Goal: Contribute content: Add original content to the website for others to see

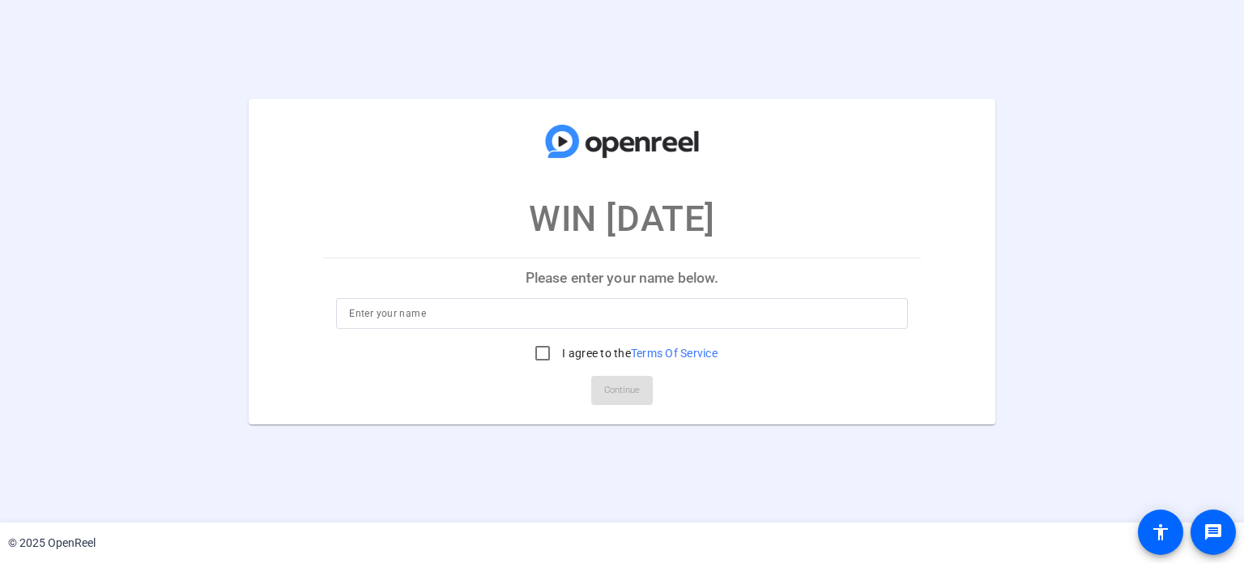
click at [568, 304] on input at bounding box center [621, 313] width 545 height 19
type input "[PERSON_NAME]"
click at [543, 347] on input "I agree to the Terms Of Service" at bounding box center [542, 353] width 32 height 32
checkbox input "true"
click at [620, 390] on span "Continue" at bounding box center [622, 390] width 36 height 24
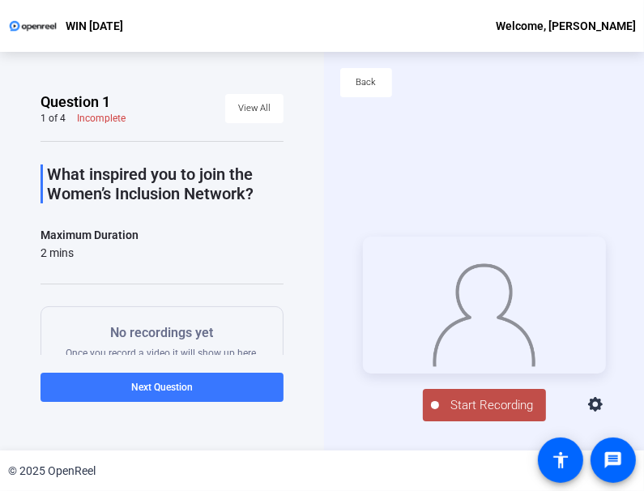
click at [226, 436] on div "Question 1 1 of 4 Incomplete View All What inspired you to join the Women’s Inc…" at bounding box center [162, 251] width 324 height 398
click at [491, 412] on span "Start Recording" at bounding box center [492, 405] width 107 height 19
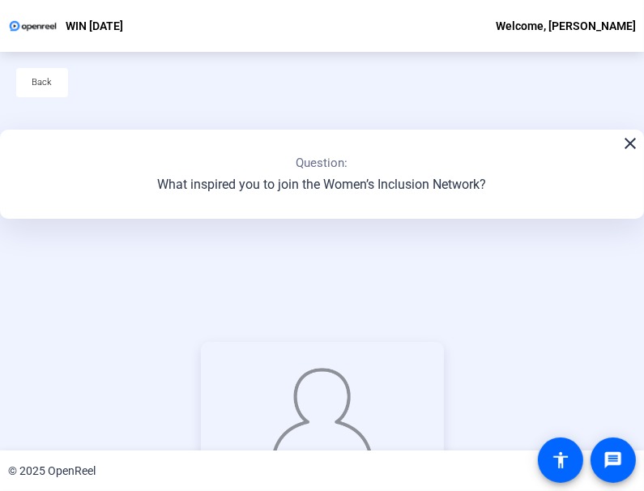
click at [582, 243] on div "Stop Recording 00:00:10 person Hide Overlay flip Flip Camera question_mark Ques…" at bounding box center [322, 434] width 644 height 398
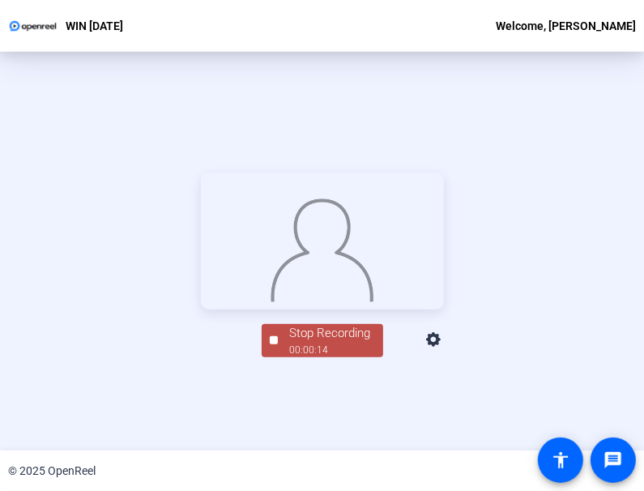
scroll to position [181, 0]
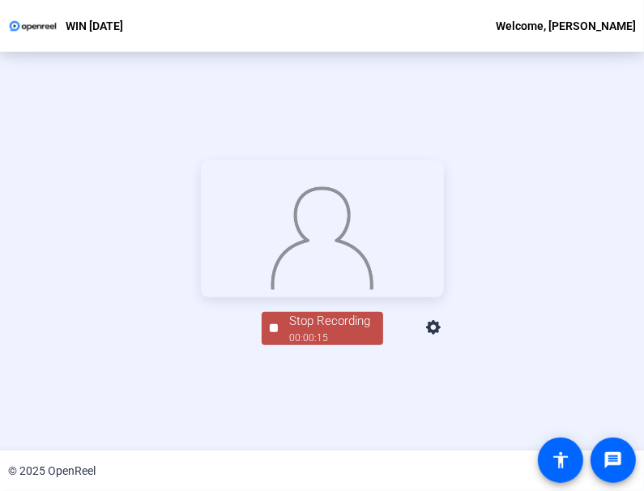
click at [347, 345] on div "00:00:15" at bounding box center [330, 337] width 81 height 15
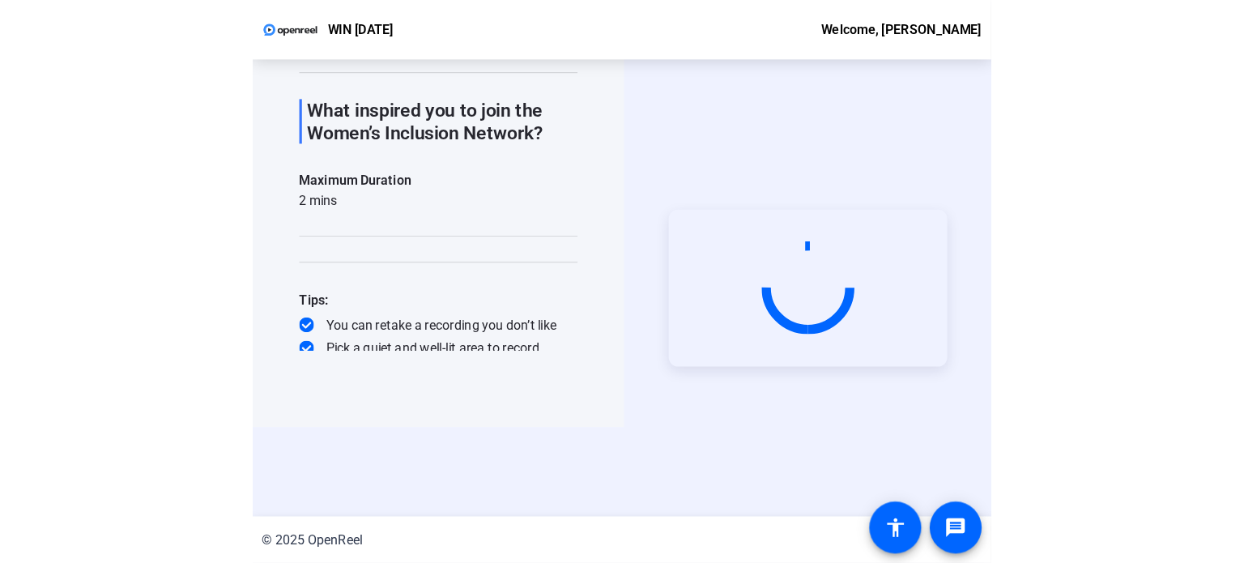
scroll to position [0, 0]
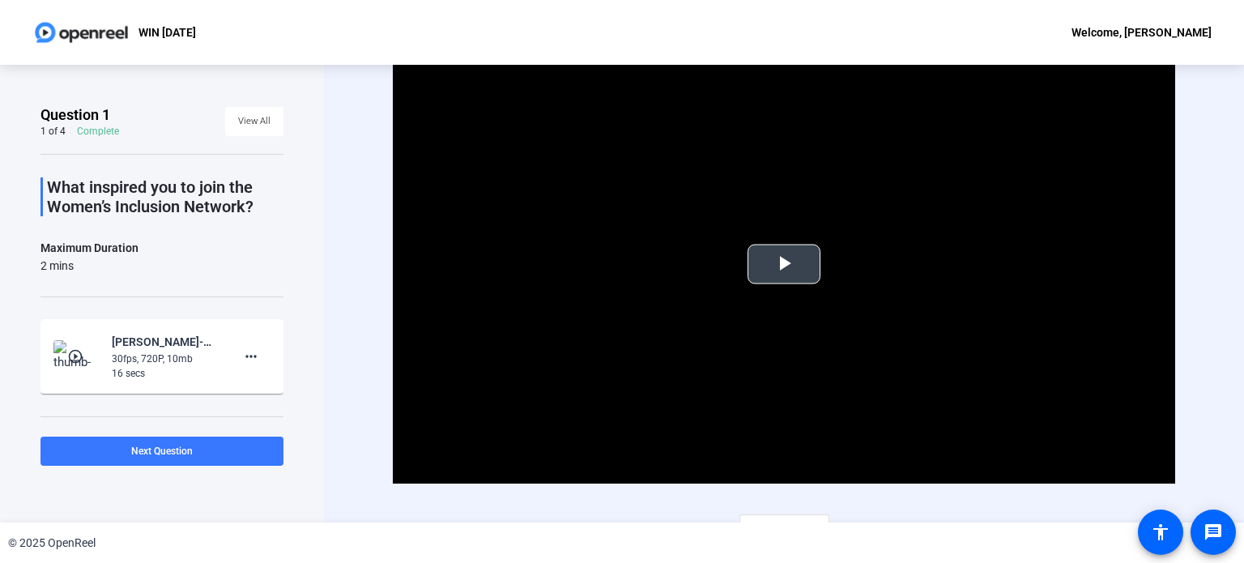
click at [784, 264] on span "Video Player" at bounding box center [784, 264] width 0 height 0
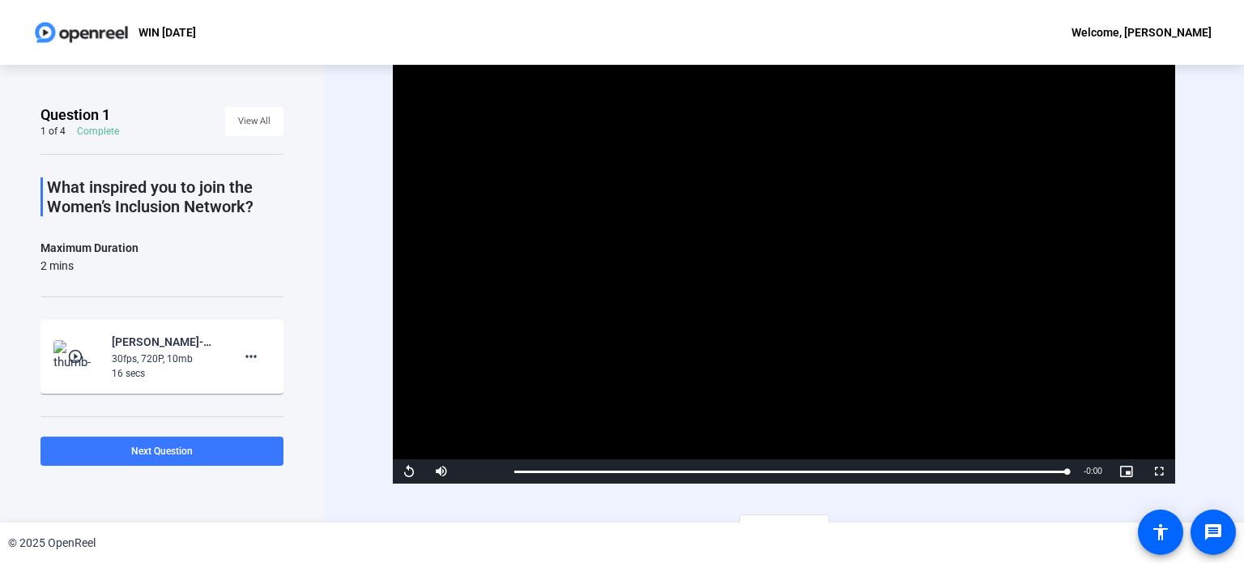
scroll to position [23, 0]
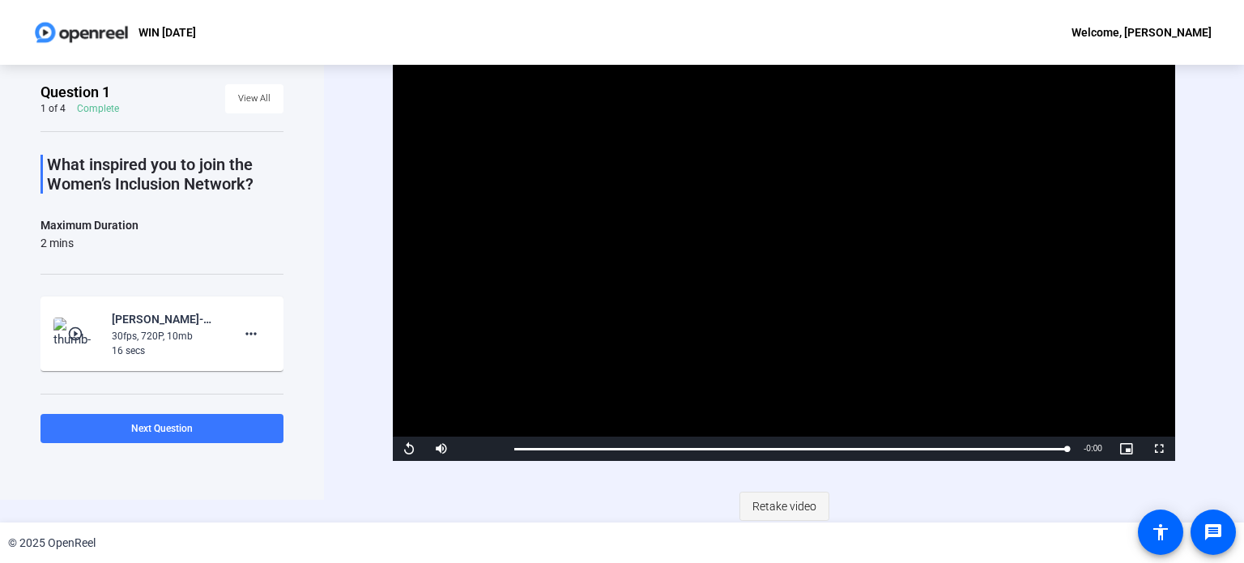
click at [794, 500] on span "Retake video" at bounding box center [784, 506] width 64 height 31
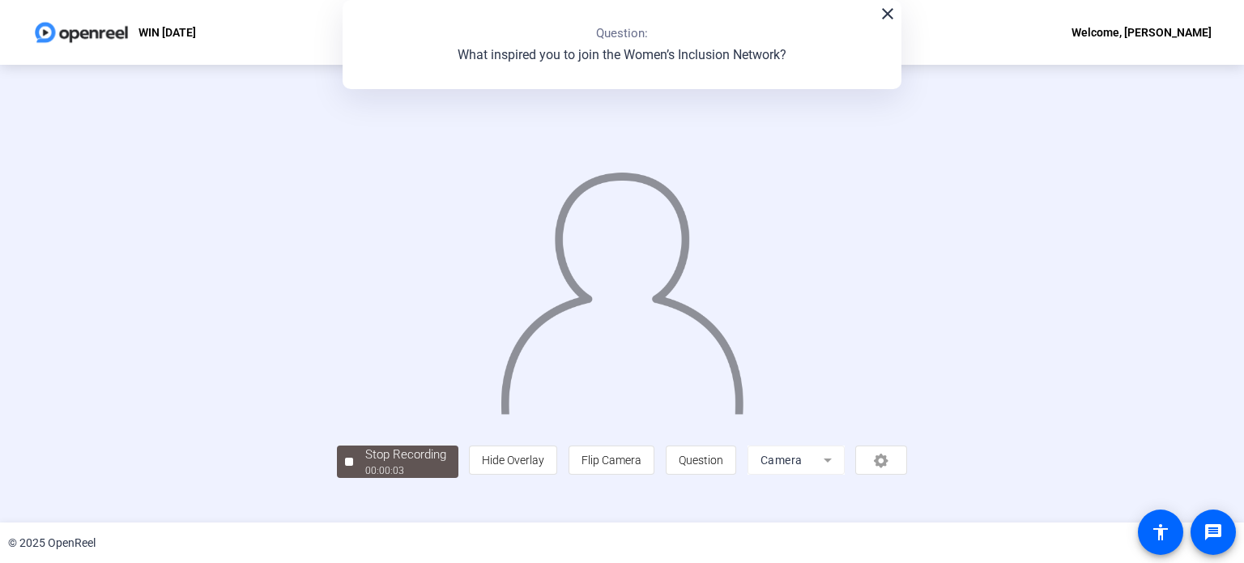
scroll to position [62, 0]
click at [365, 464] on div "Stop Recording" at bounding box center [405, 454] width 81 height 19
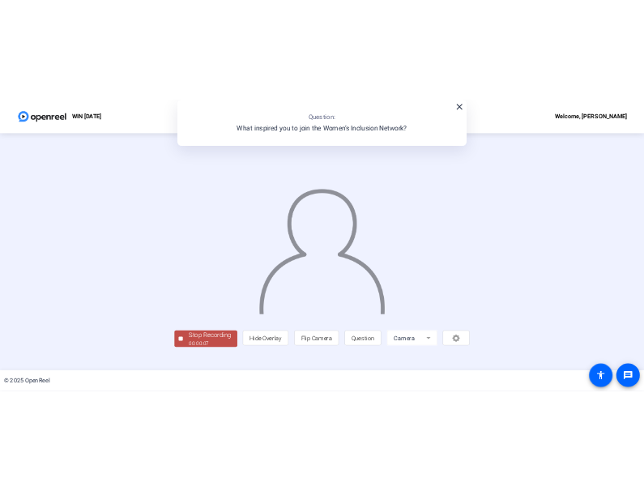
scroll to position [0, 0]
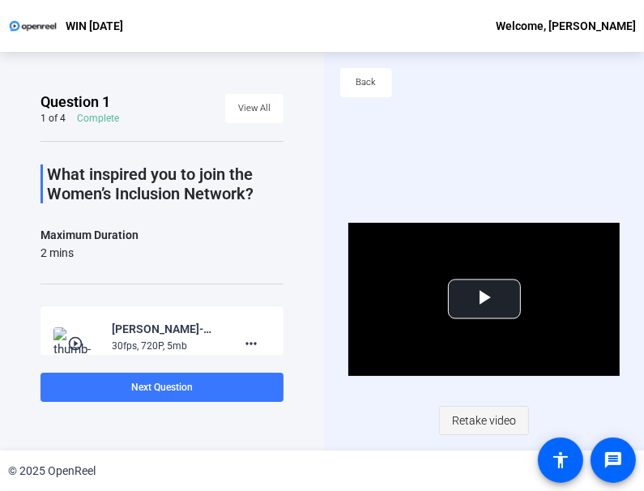
click at [496, 417] on span "Retake video" at bounding box center [484, 420] width 64 height 31
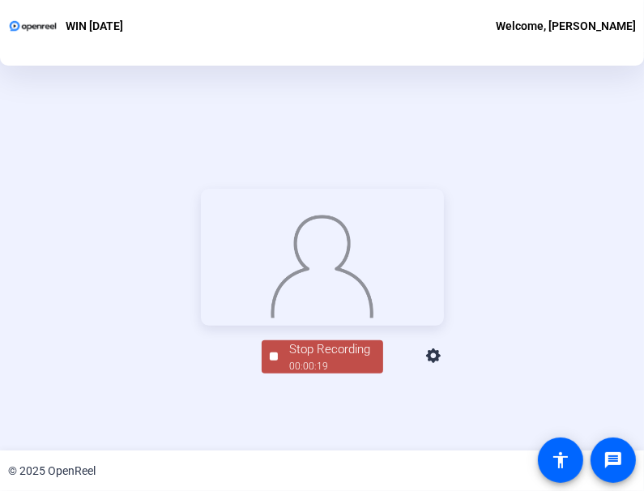
scroll to position [181, 0]
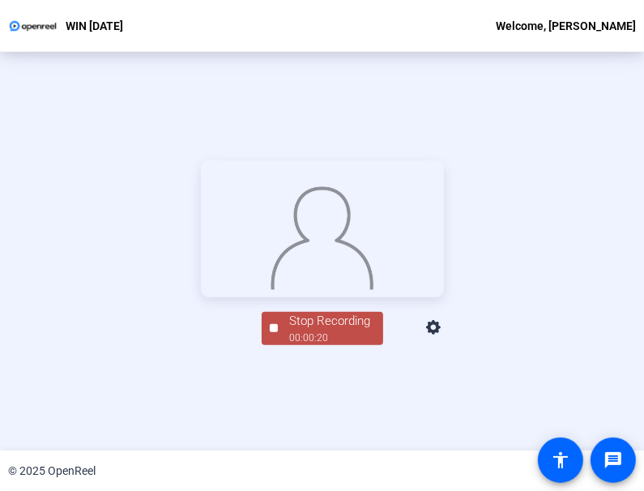
click at [321, 330] on div "Stop Recording" at bounding box center [330, 321] width 81 height 19
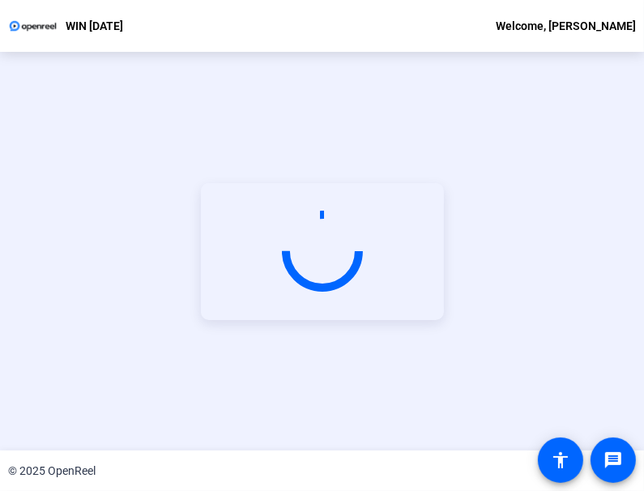
scroll to position [71, 0]
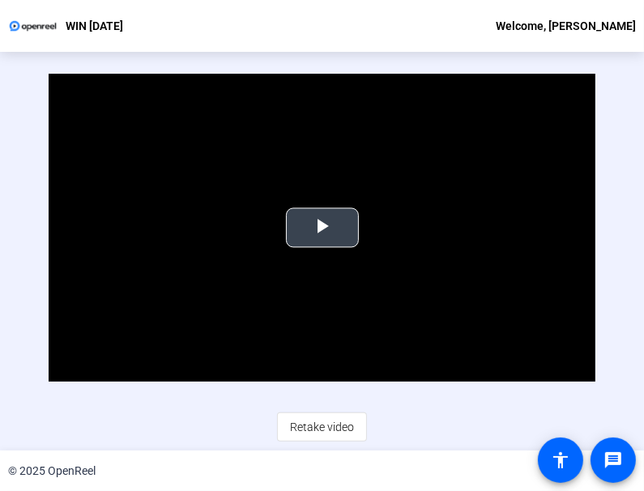
click at [322, 228] on span "Video Player" at bounding box center [322, 228] width 0 height 0
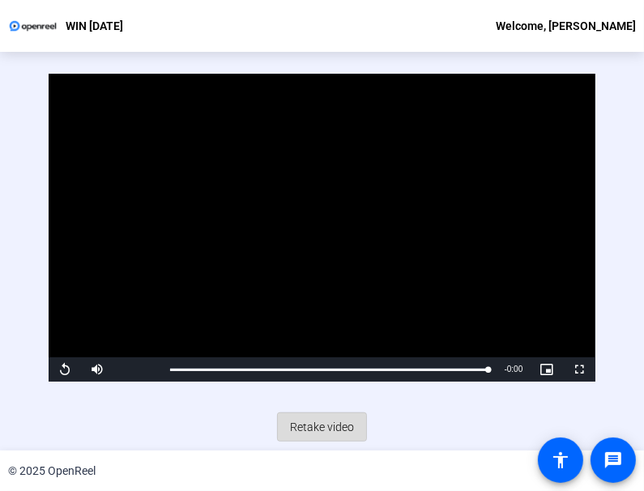
click at [324, 427] on span "Retake video" at bounding box center [322, 426] width 64 height 31
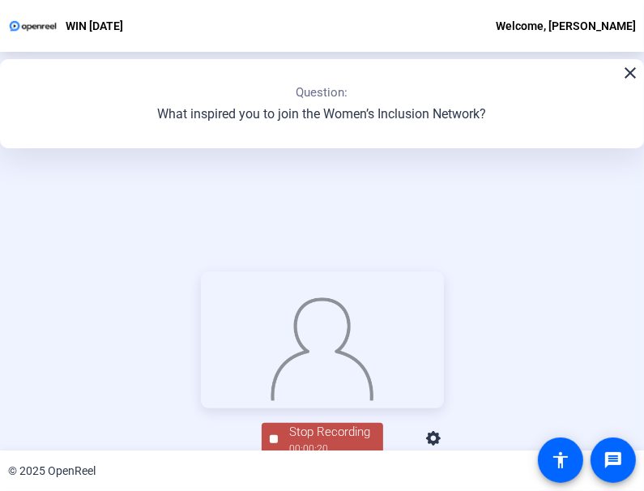
scroll to position [181, 0]
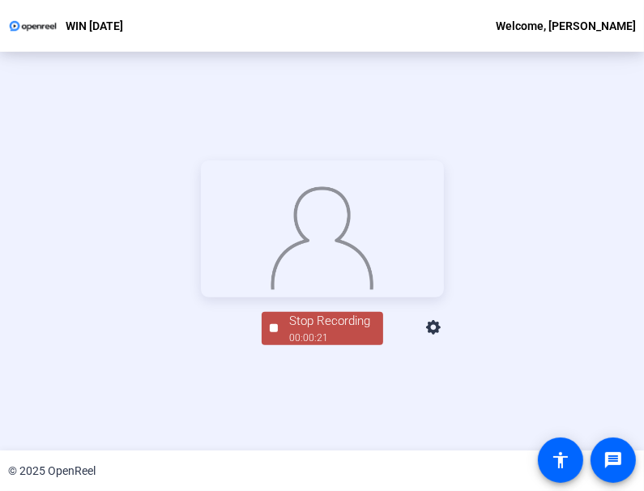
click at [330, 330] on div "Stop Recording" at bounding box center [330, 321] width 81 height 19
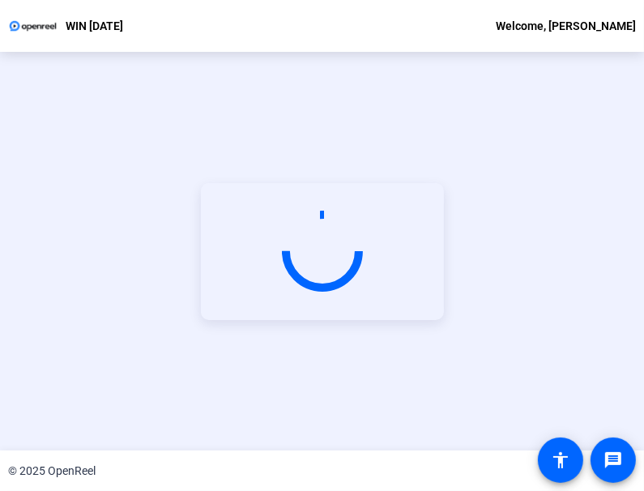
scroll to position [71, 0]
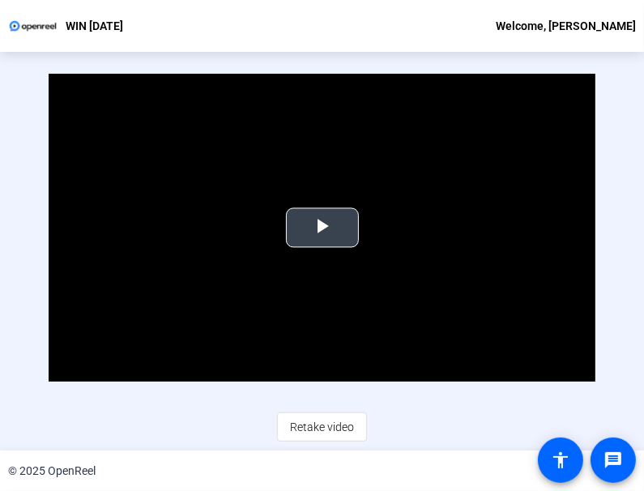
click at [322, 228] on span "Video Player" at bounding box center [322, 228] width 0 height 0
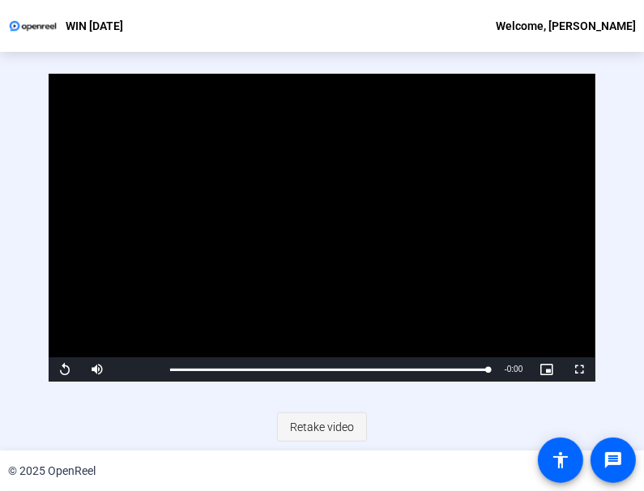
click at [311, 423] on span "Retake video" at bounding box center [322, 426] width 64 height 31
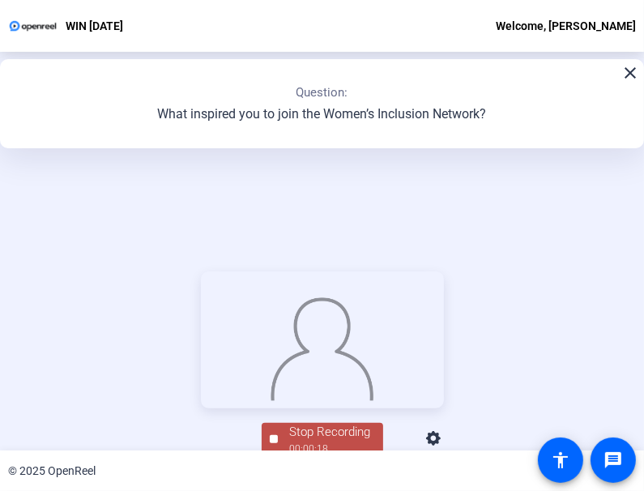
scroll to position [181, 0]
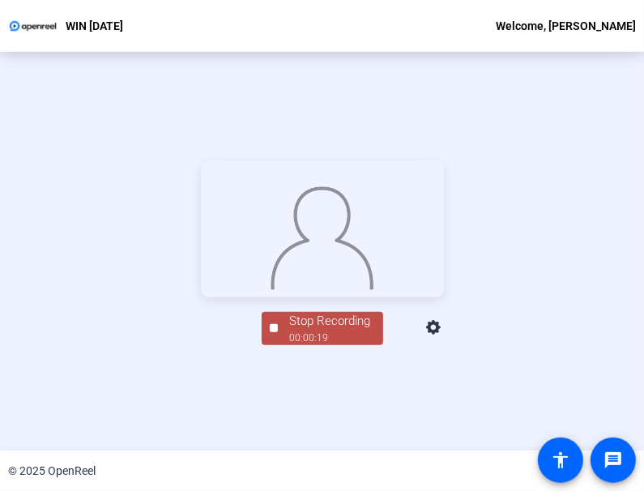
click at [324, 330] on div "Stop Recording" at bounding box center [330, 321] width 81 height 19
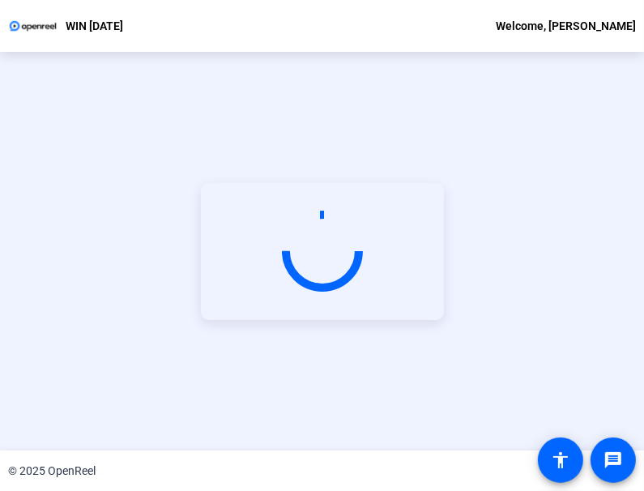
scroll to position [71, 0]
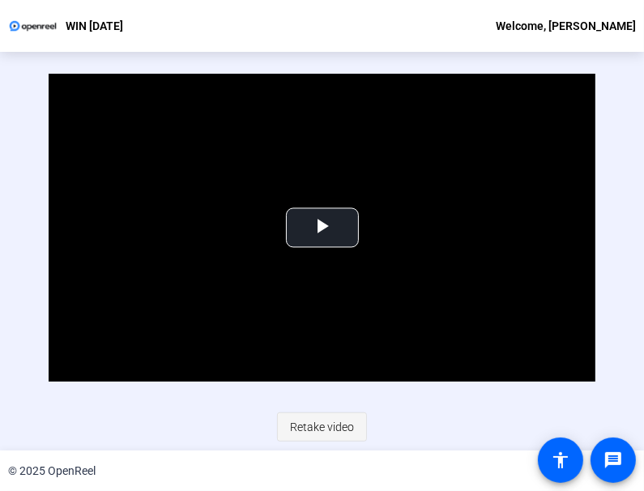
click at [329, 427] on span "Retake video" at bounding box center [322, 426] width 64 height 31
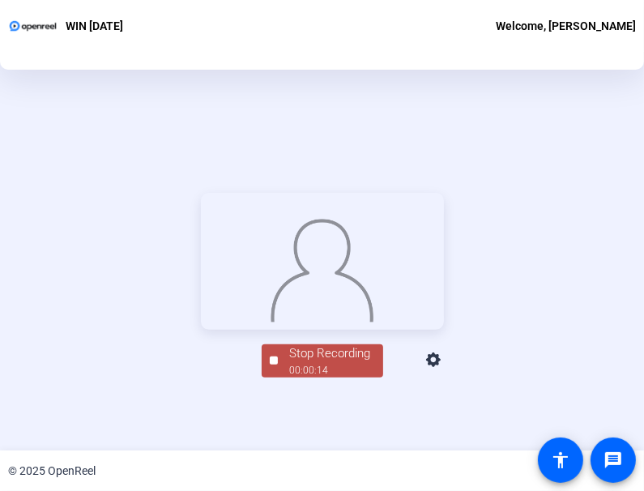
scroll to position [181, 0]
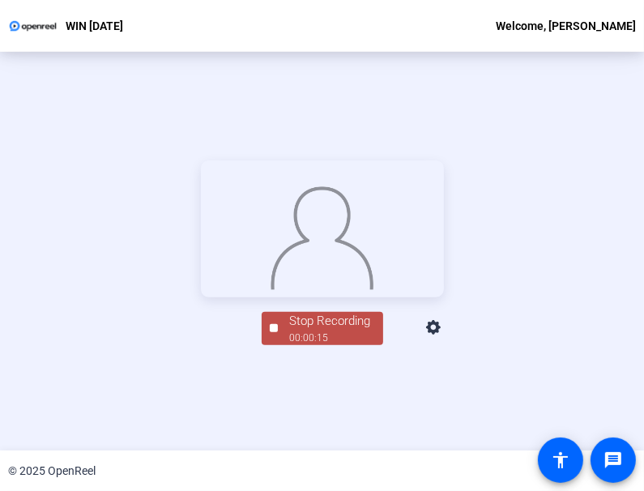
click at [311, 330] on div "Stop Recording" at bounding box center [330, 321] width 81 height 19
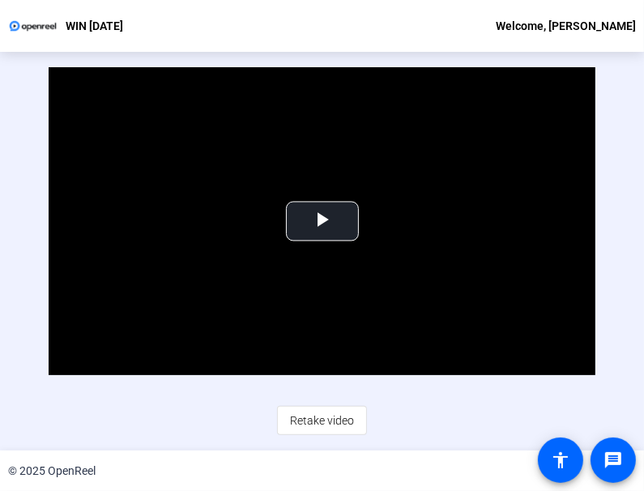
scroll to position [71, 0]
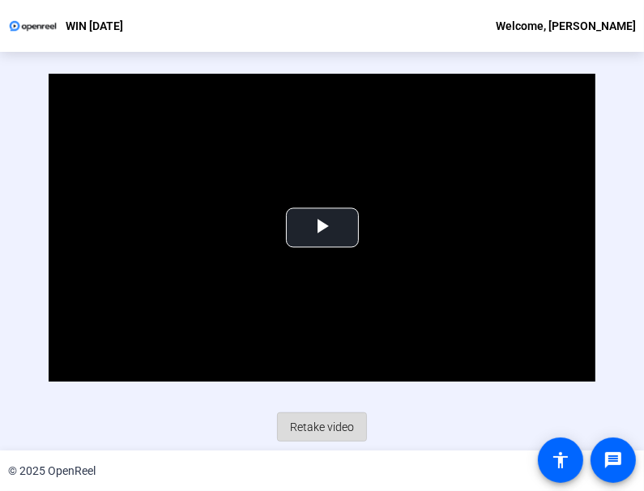
click at [328, 419] on span "Retake video" at bounding box center [322, 426] width 64 height 31
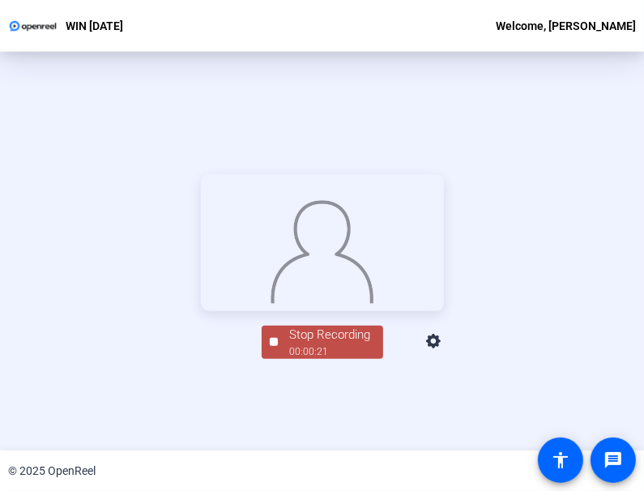
scroll to position [181, 0]
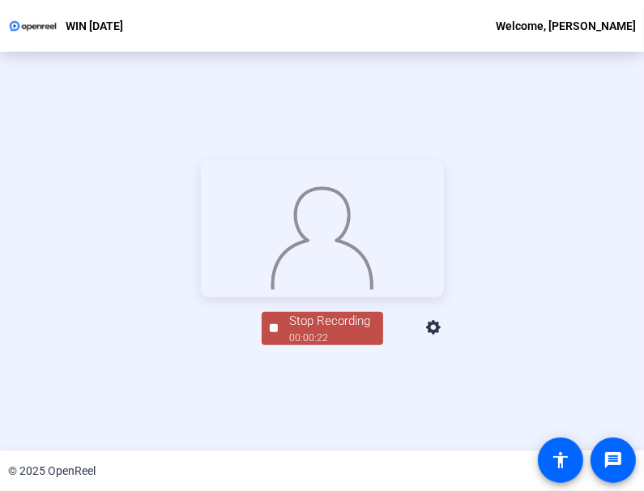
click at [334, 330] on div "Stop Recording" at bounding box center [330, 321] width 81 height 19
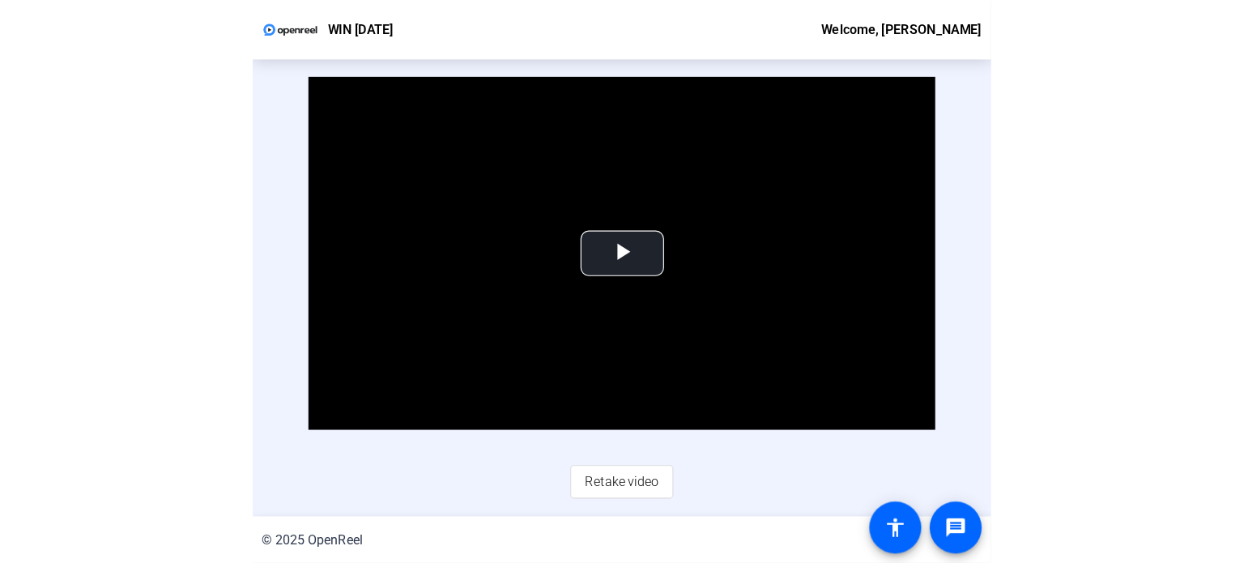
scroll to position [71, 0]
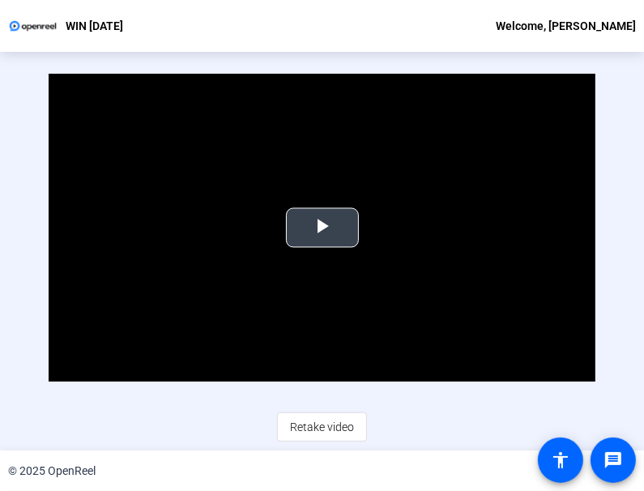
click at [322, 228] on span "Video Player" at bounding box center [322, 228] width 0 height 0
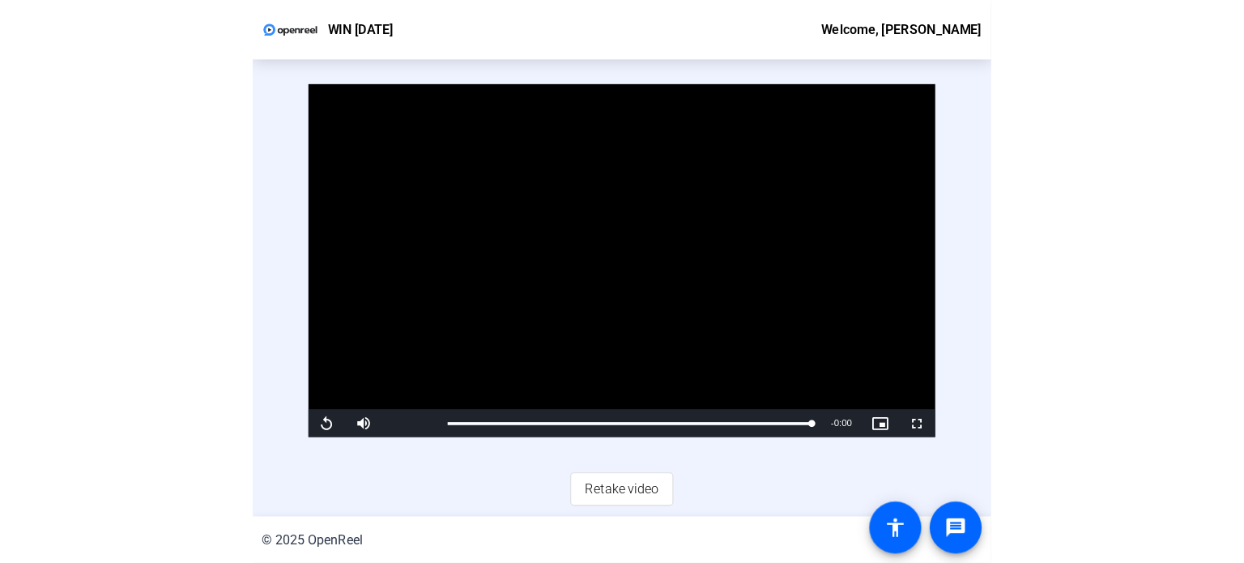
scroll to position [23, 0]
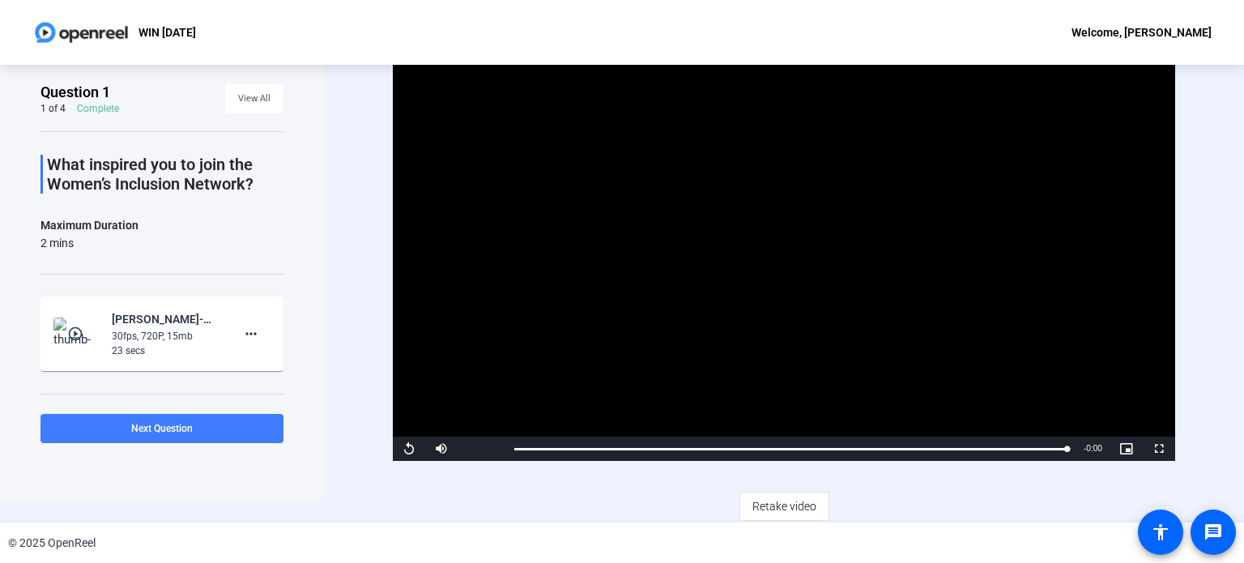
click at [163, 417] on span at bounding box center [161, 428] width 243 height 39
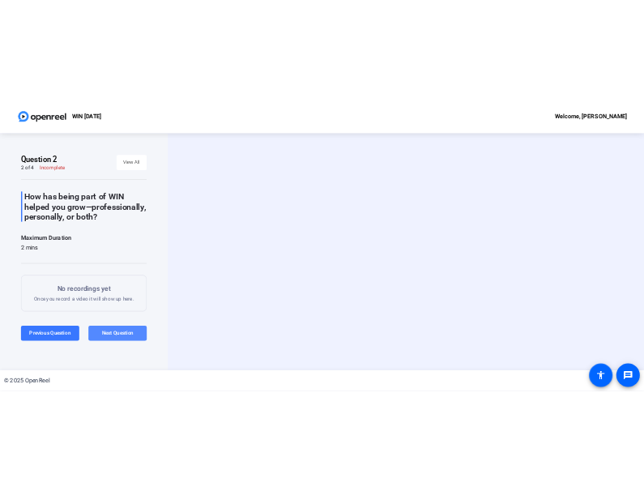
scroll to position [0, 0]
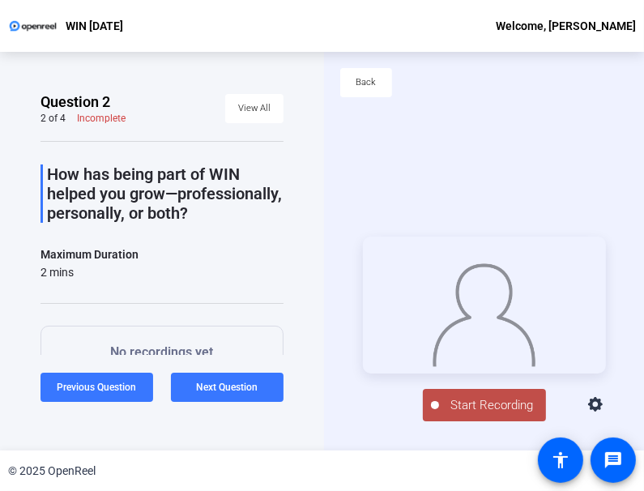
click at [499, 406] on span "Start Recording" at bounding box center [492, 405] width 107 height 19
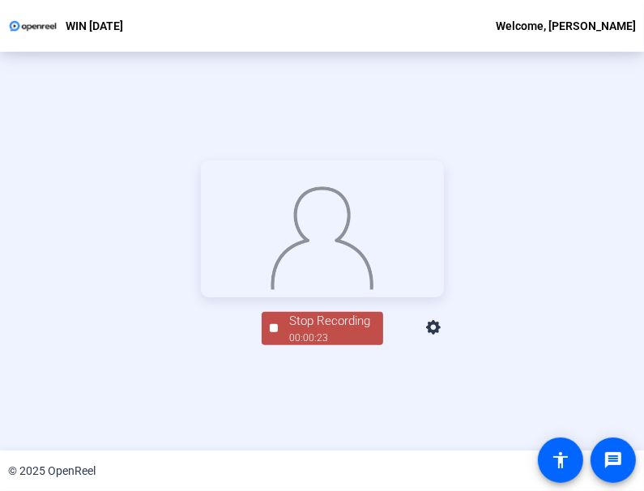
click at [301, 330] on div "Stop Recording" at bounding box center [330, 321] width 81 height 19
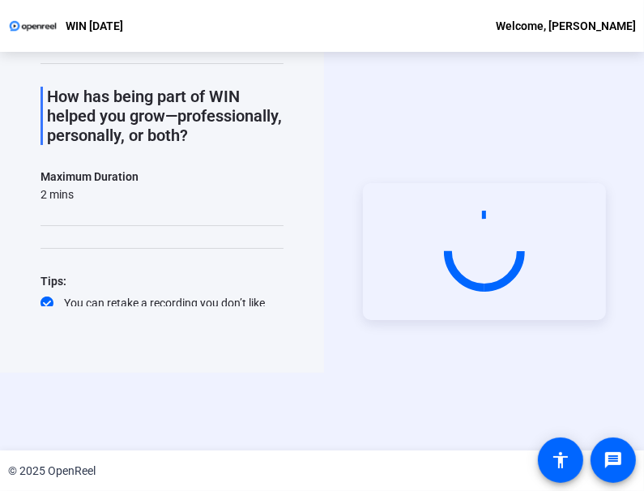
scroll to position [71, 0]
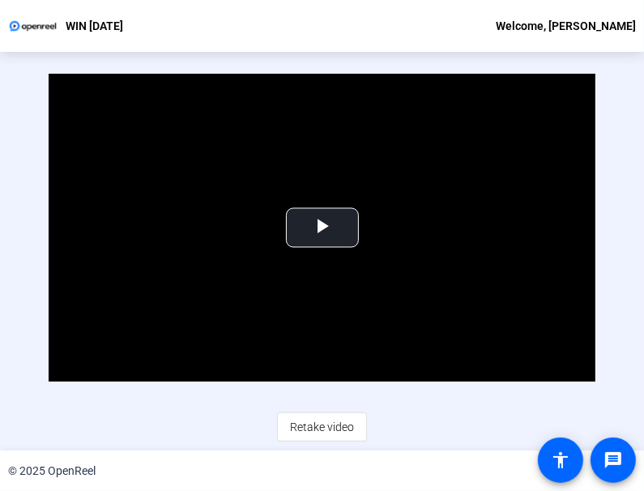
click at [223, 421] on div "Video Player is loading. Play Video Play Mute Current Time 0:00 / Duration 0:24…" at bounding box center [322, 258] width 547 height 368
click at [322, 228] on span "Video Player" at bounding box center [322, 228] width 0 height 0
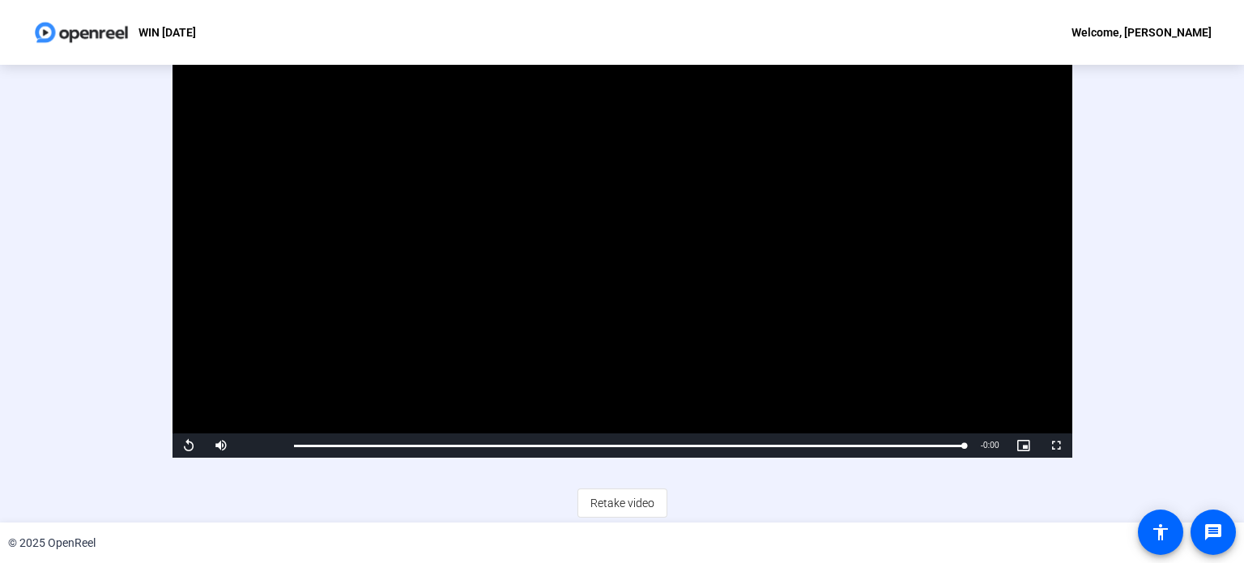
scroll to position [23, 0]
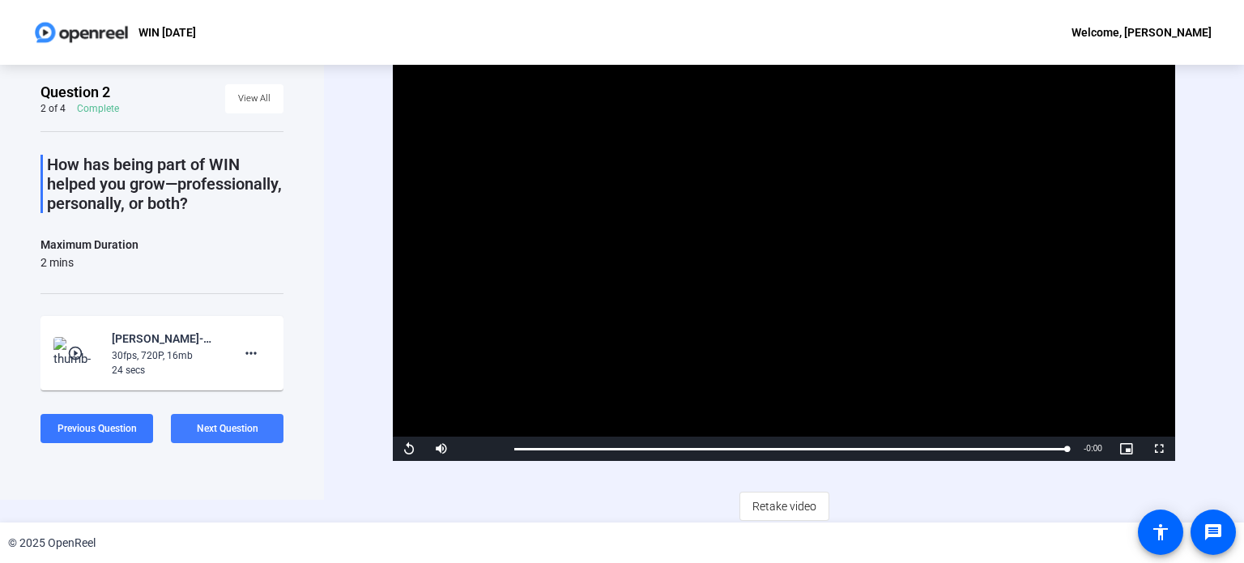
click at [192, 426] on span at bounding box center [227, 428] width 113 height 39
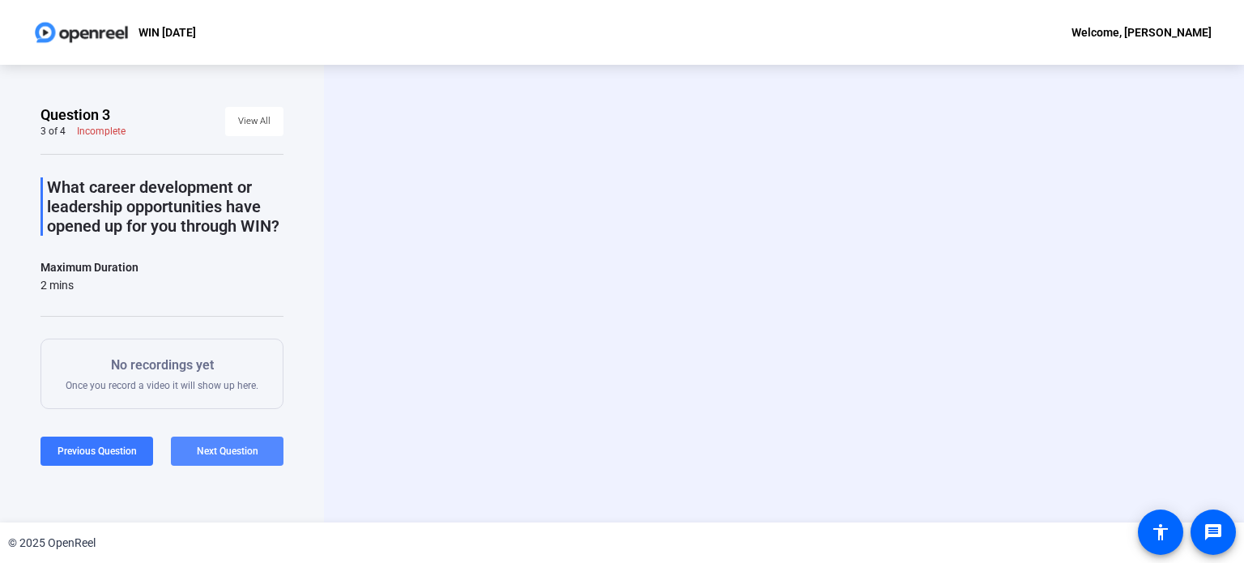
scroll to position [0, 0]
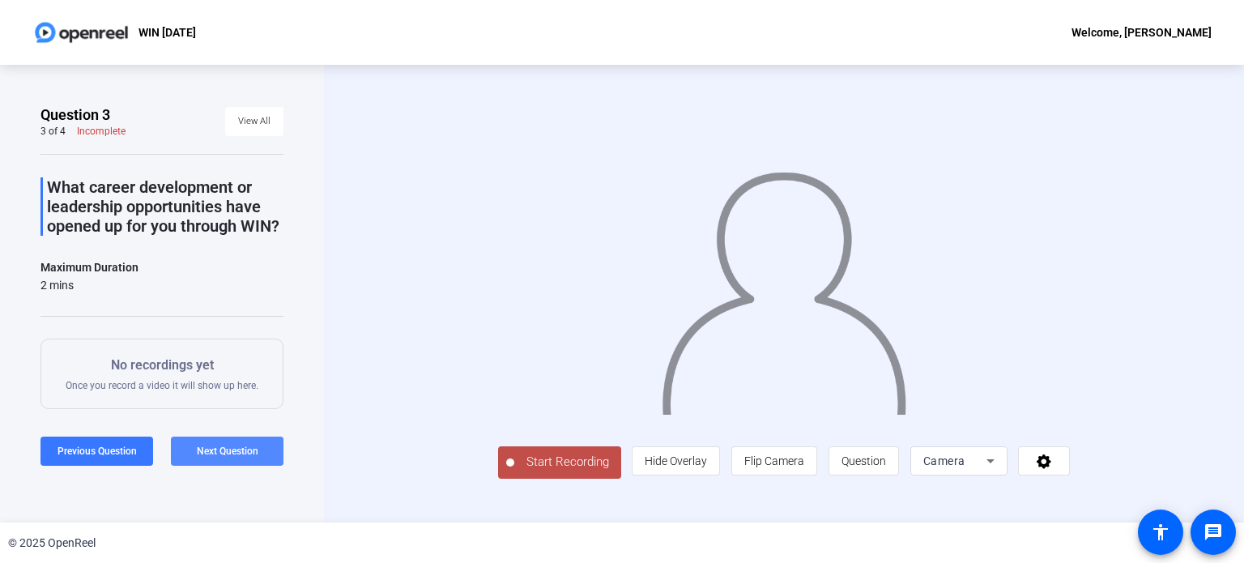
click at [227, 449] on span "Next Question" at bounding box center [228, 450] width 62 height 11
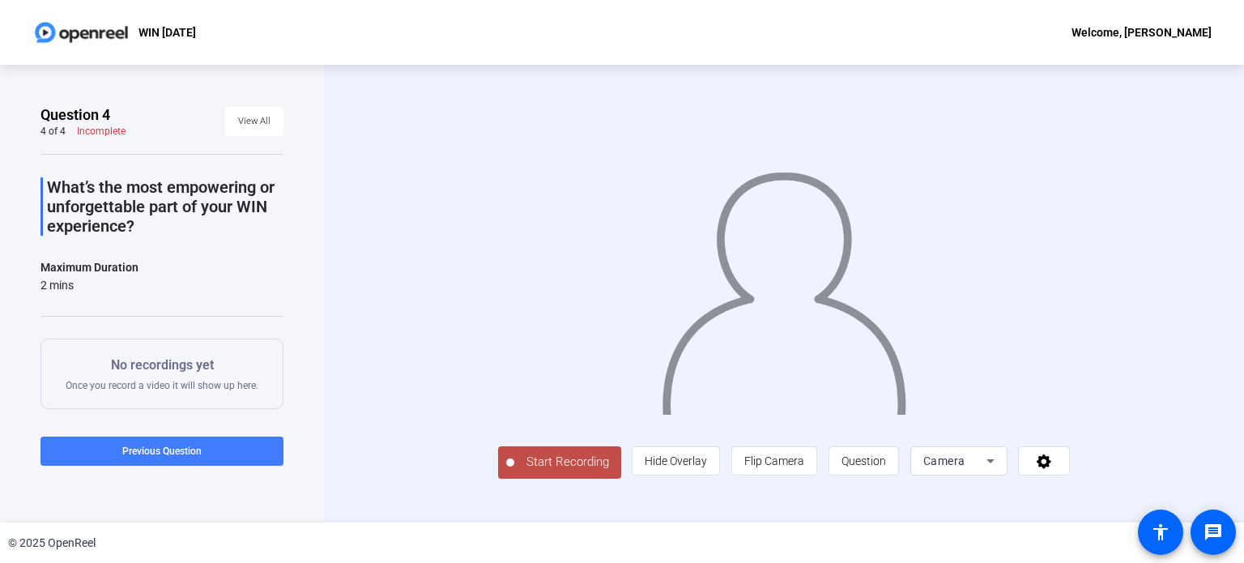
click at [148, 445] on span "Previous Question" at bounding box center [161, 450] width 79 height 11
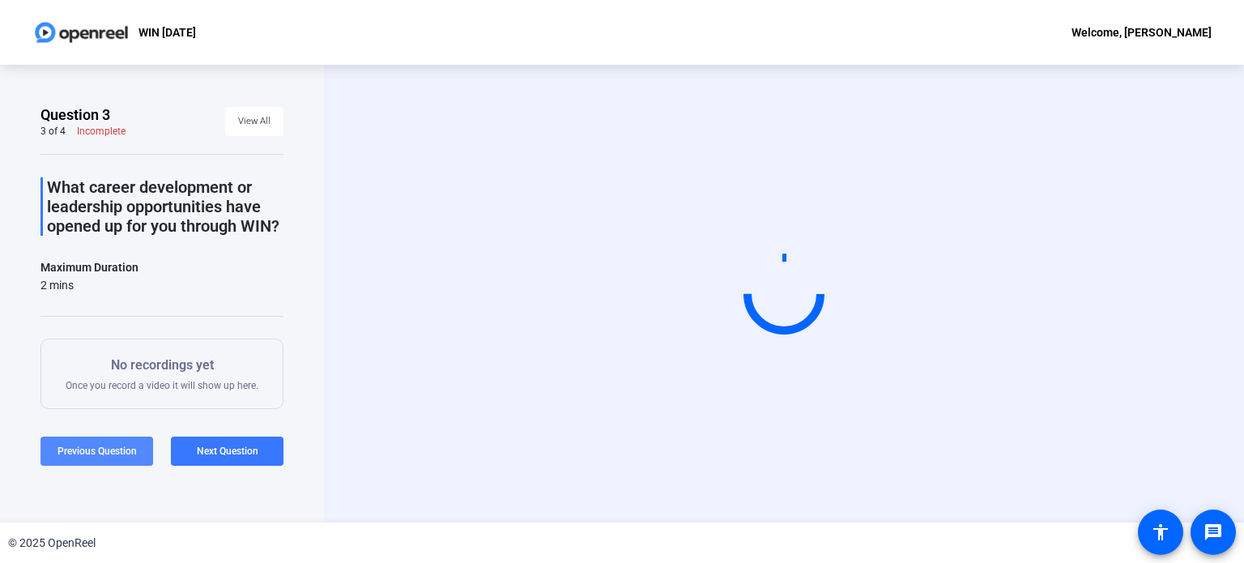
click at [87, 445] on span "Previous Question" at bounding box center [96, 450] width 79 height 11
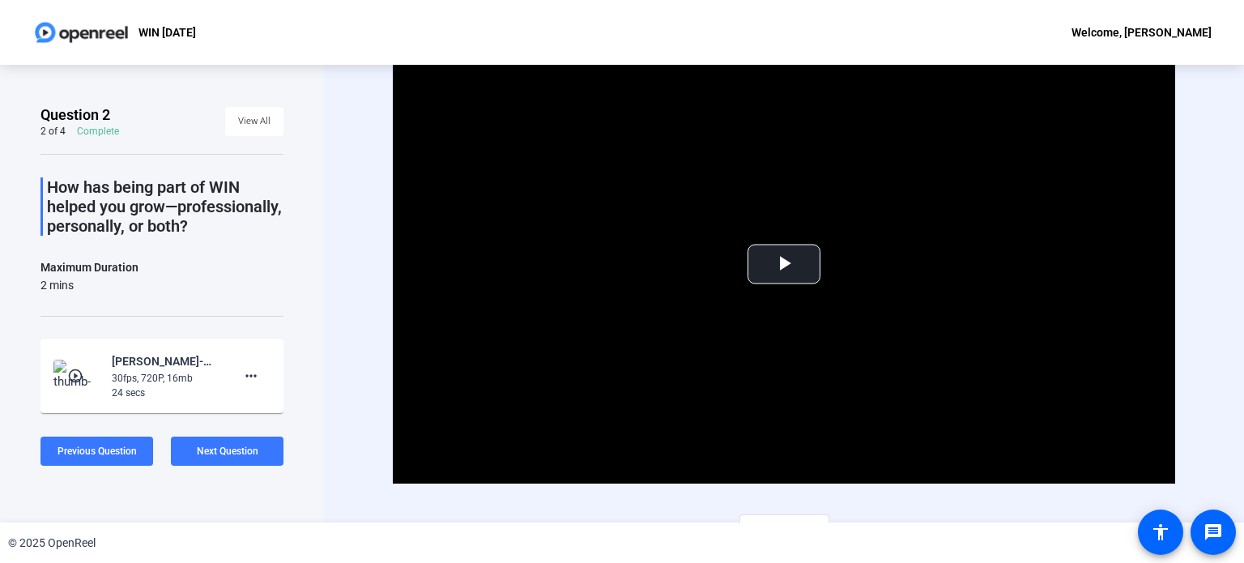
scroll to position [138, 0]
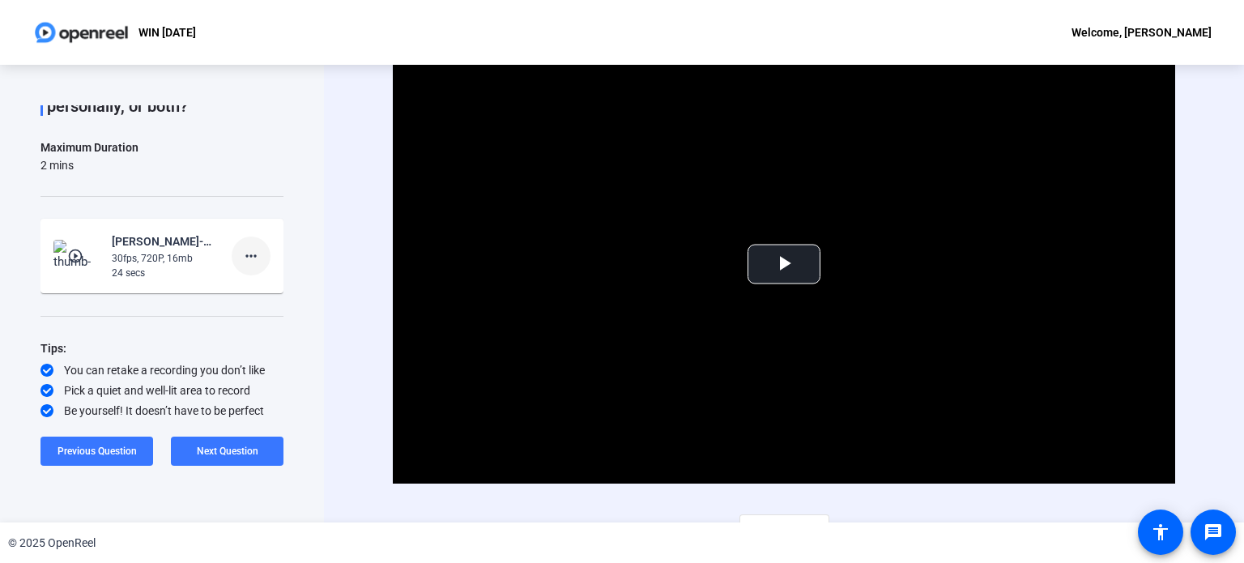
click at [241, 257] on mat-icon "more_horiz" at bounding box center [250, 255] width 19 height 19
click at [150, 317] on div at bounding box center [622, 281] width 1244 height 563
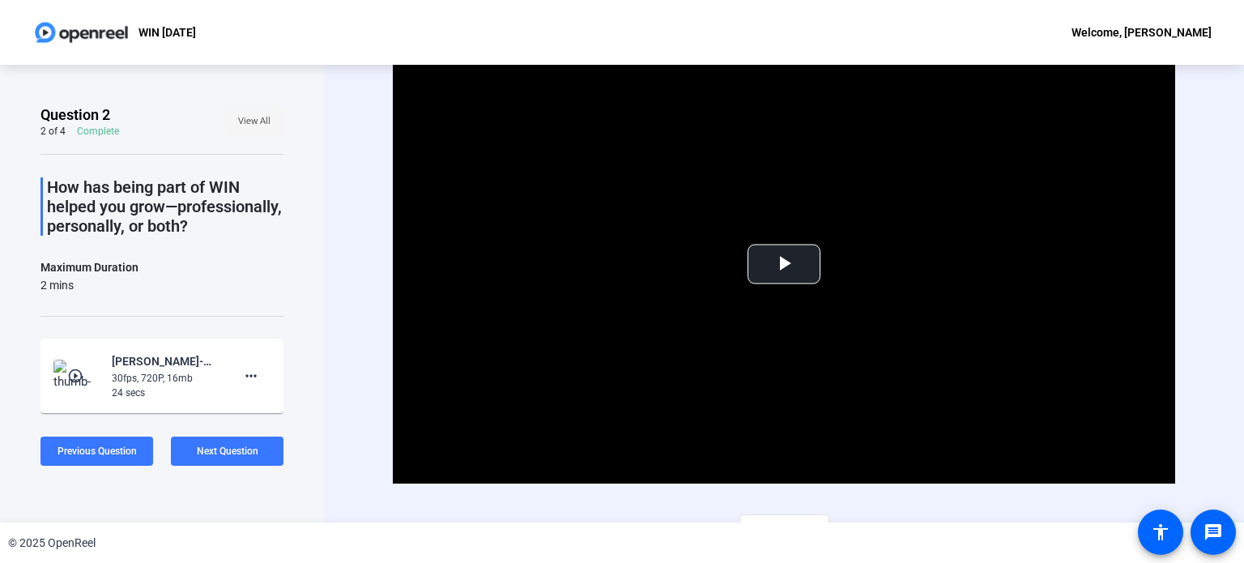
click at [238, 119] on span "View All" at bounding box center [254, 121] width 32 height 24
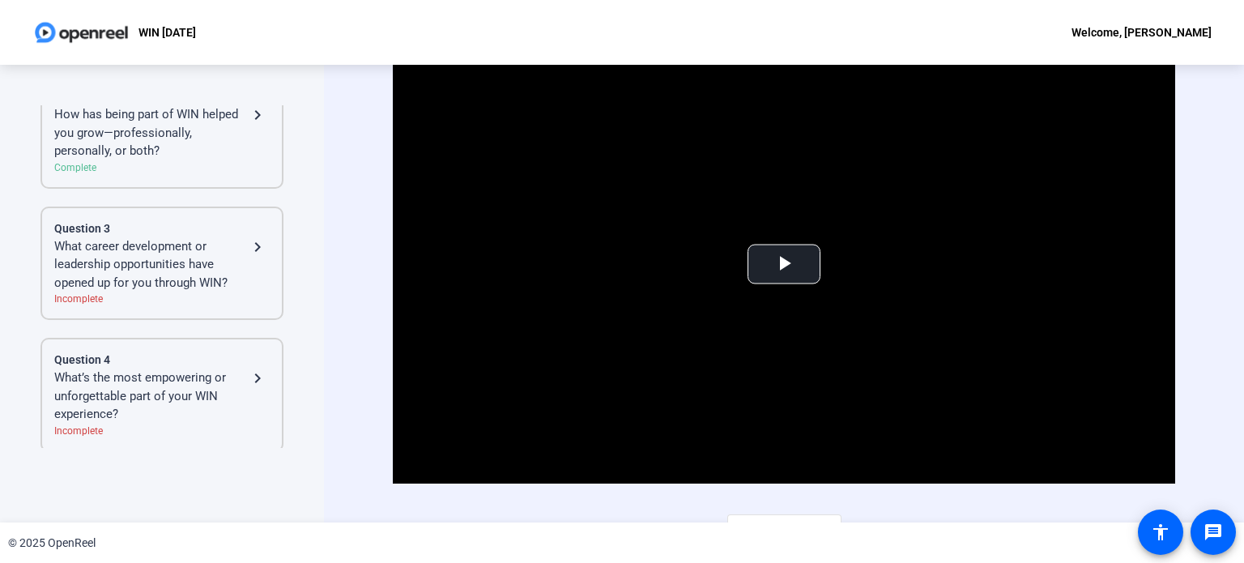
scroll to position [14, 0]
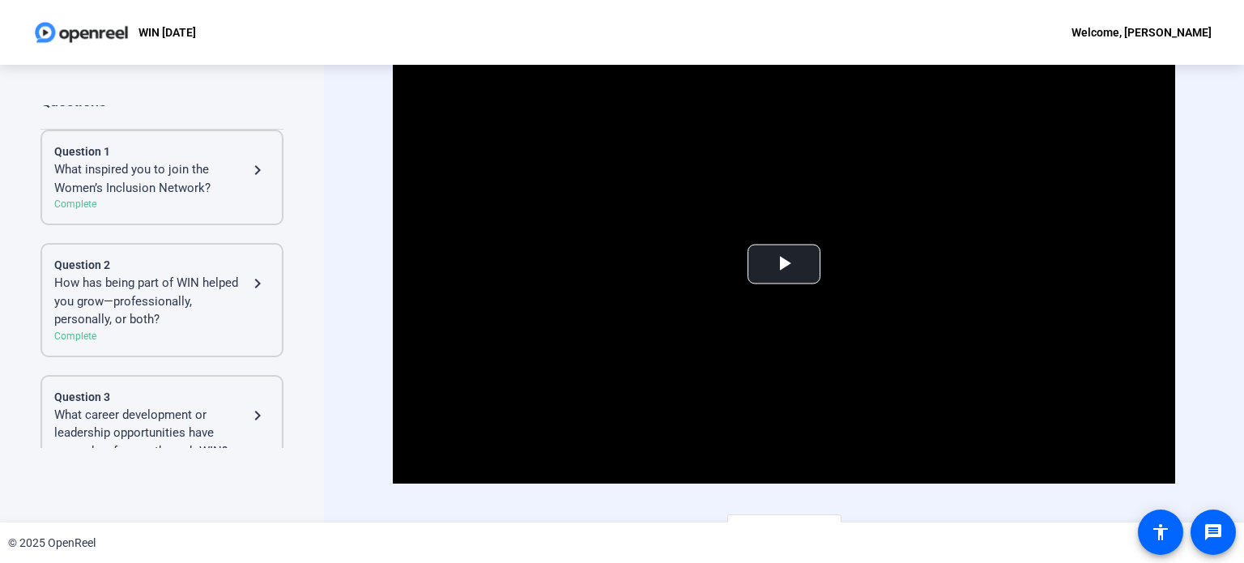
click at [248, 168] on mat-icon "navigate_next" at bounding box center [257, 169] width 19 height 19
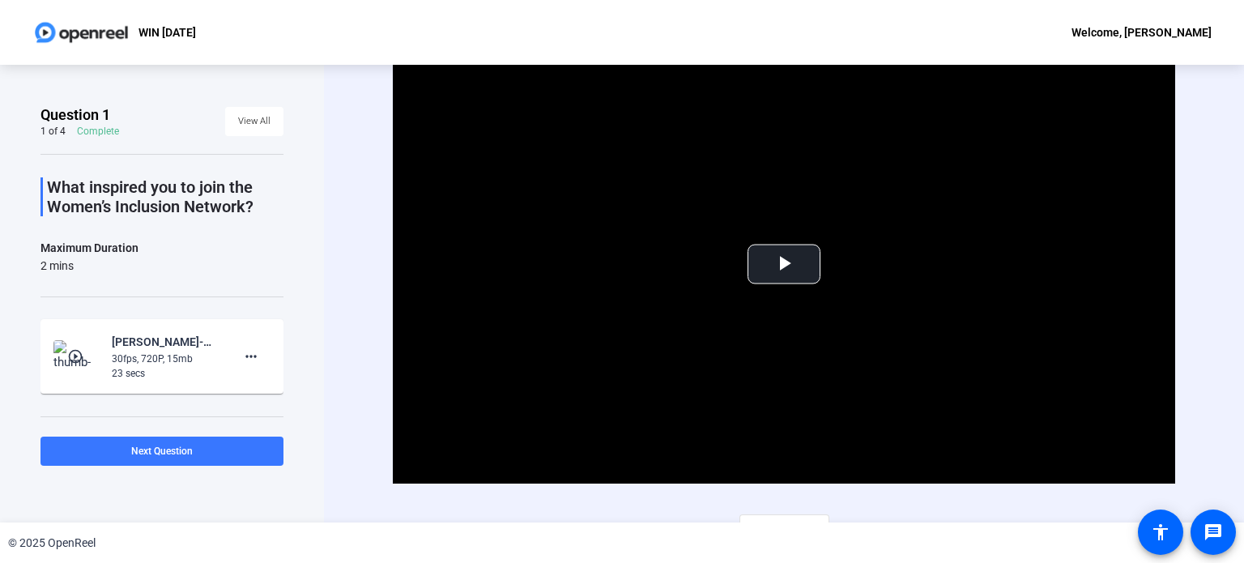
scroll to position [100, 0]
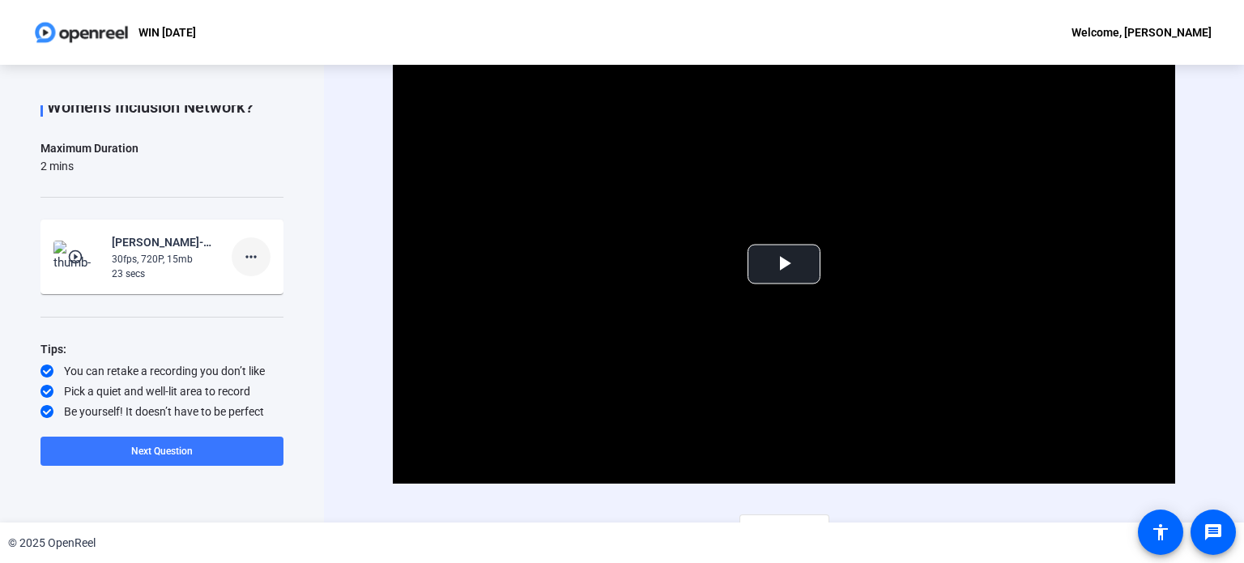
click at [242, 249] on mat-icon "more_horiz" at bounding box center [250, 256] width 19 height 19
click at [126, 336] on div at bounding box center [622, 281] width 1244 height 563
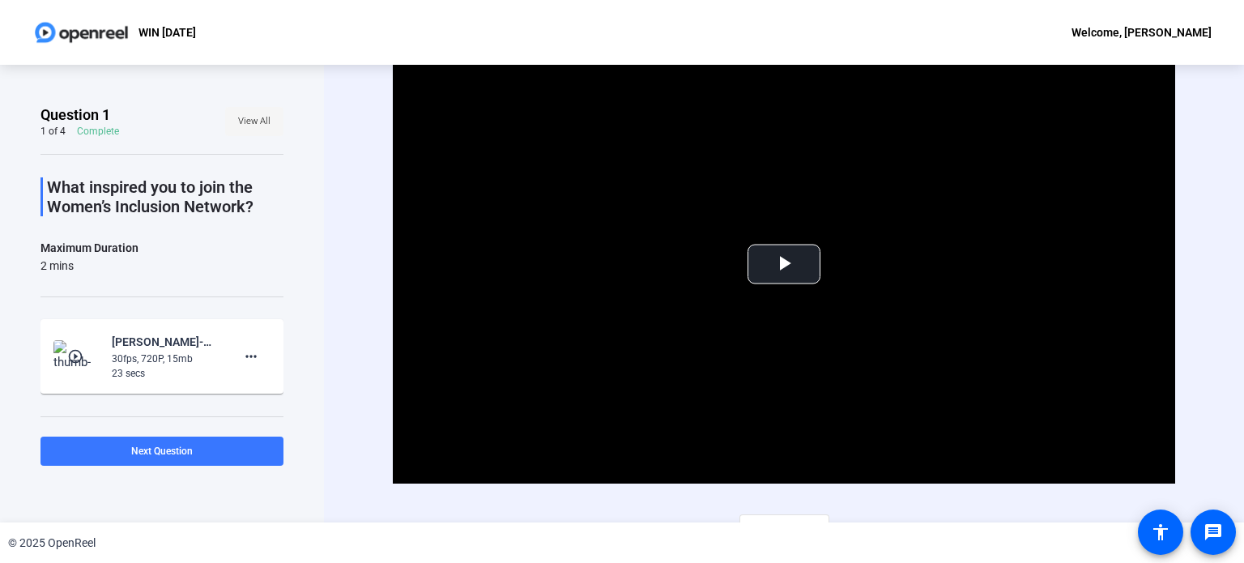
click at [258, 119] on span "View All" at bounding box center [254, 121] width 32 height 24
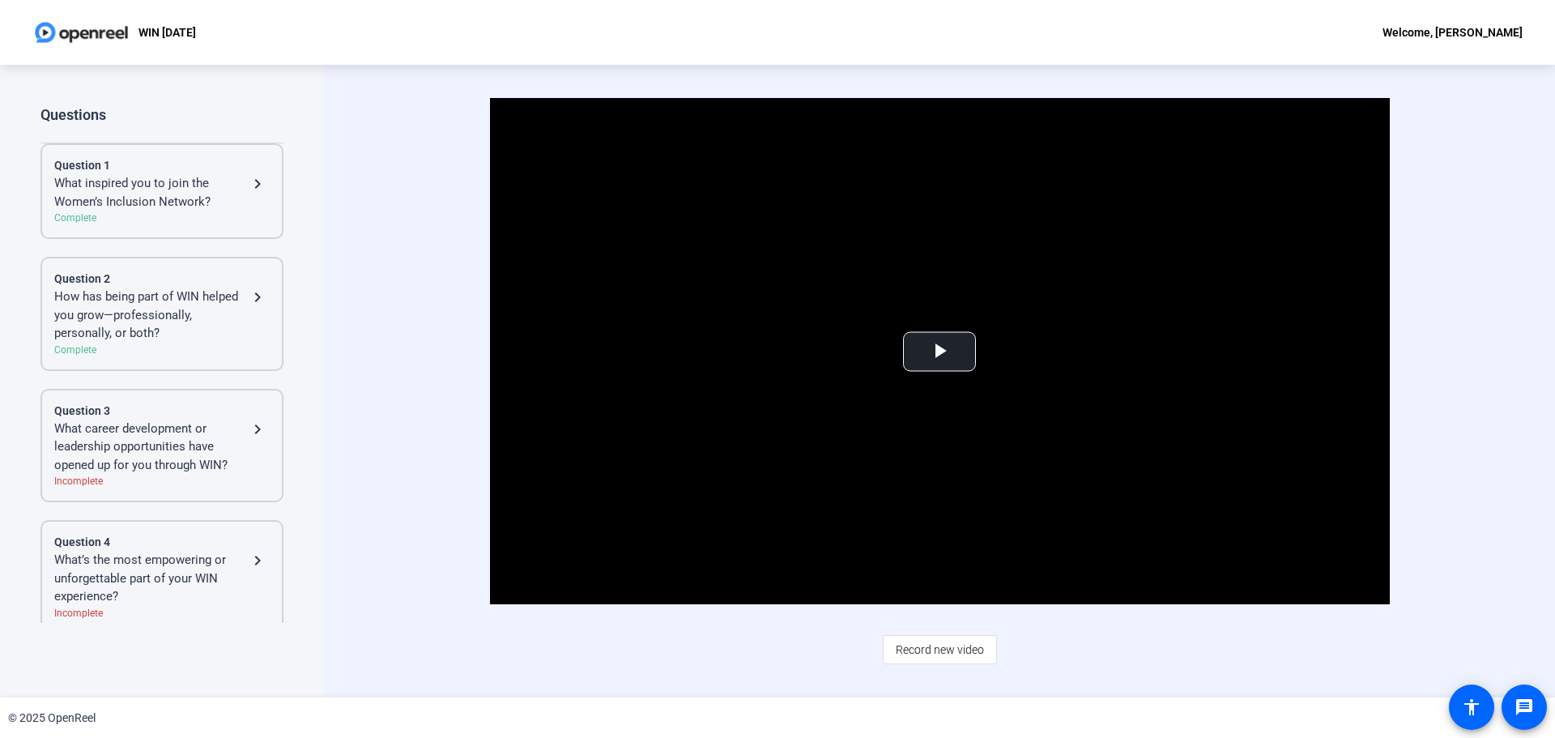
scroll to position [11, 0]
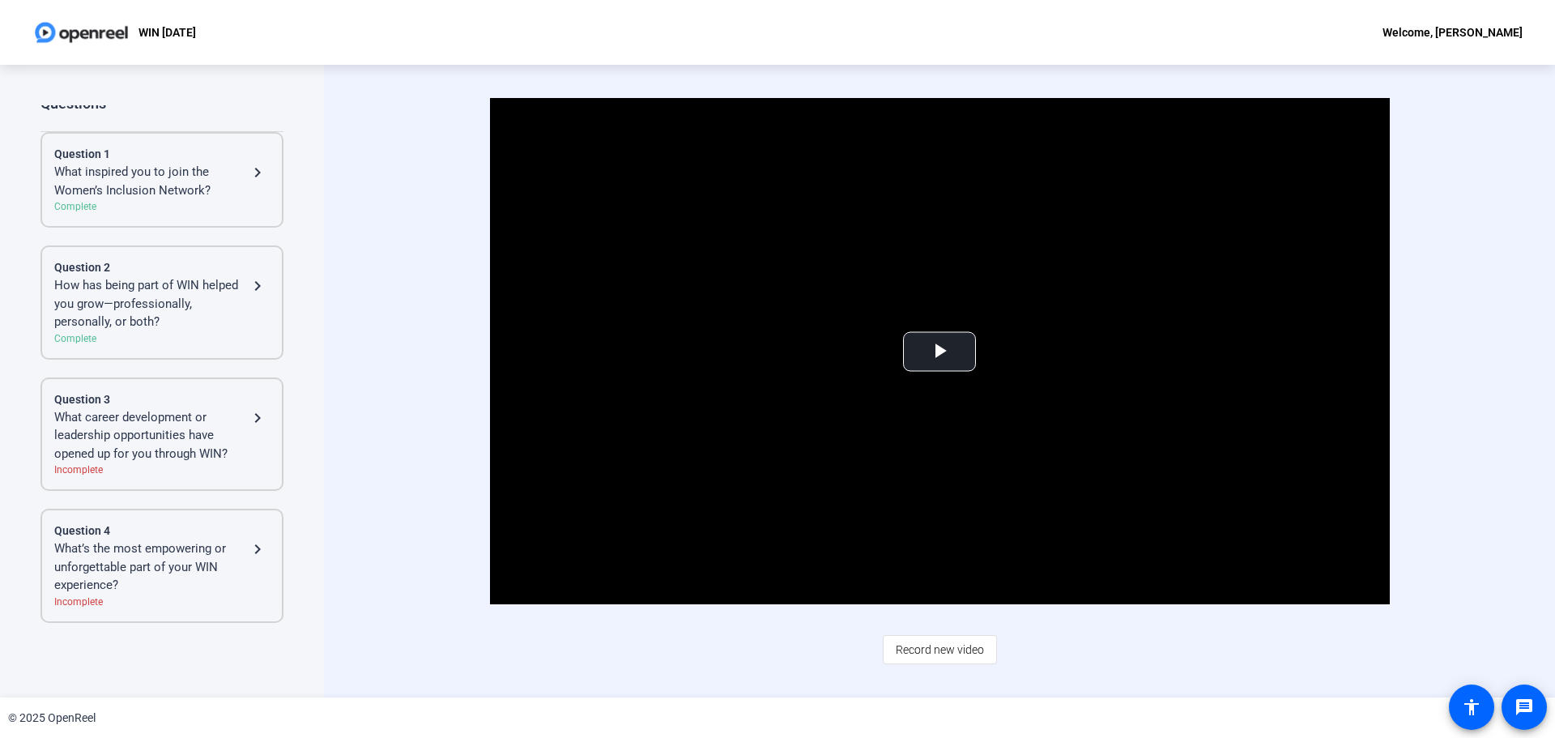
click at [174, 185] on div "What inspired you to join the Women’s Inclusion Network?" at bounding box center [151, 181] width 194 height 36
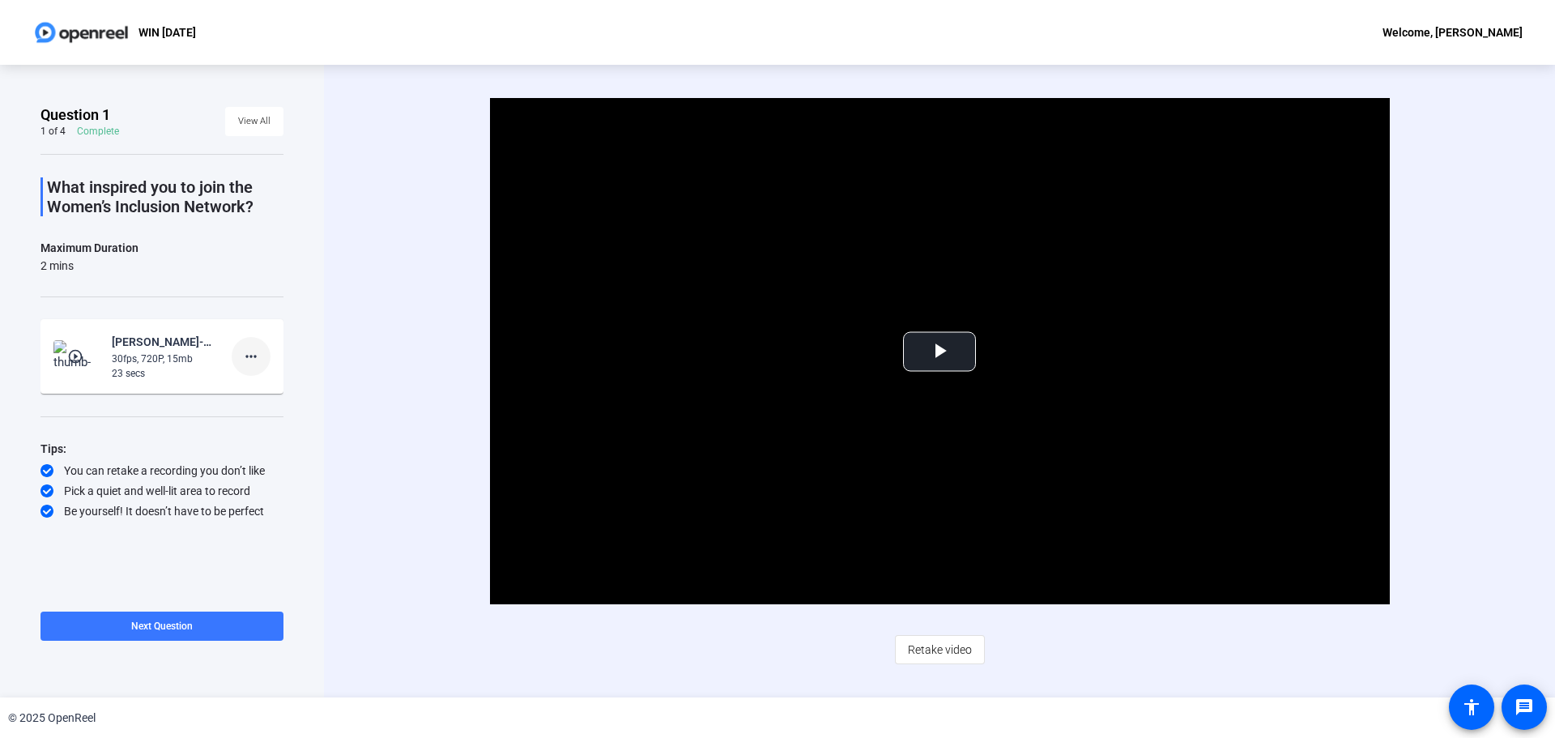
click at [253, 349] on mat-icon "more_horiz" at bounding box center [250, 356] width 19 height 19
click at [143, 411] on div at bounding box center [777, 369] width 1555 height 738
drag, startPoint x: 1104, startPoint y: 358, endPoint x: 1092, endPoint y: 311, distance: 48.5
click at [1092, 311] on video "Video Player" at bounding box center [940, 351] width 900 height 506
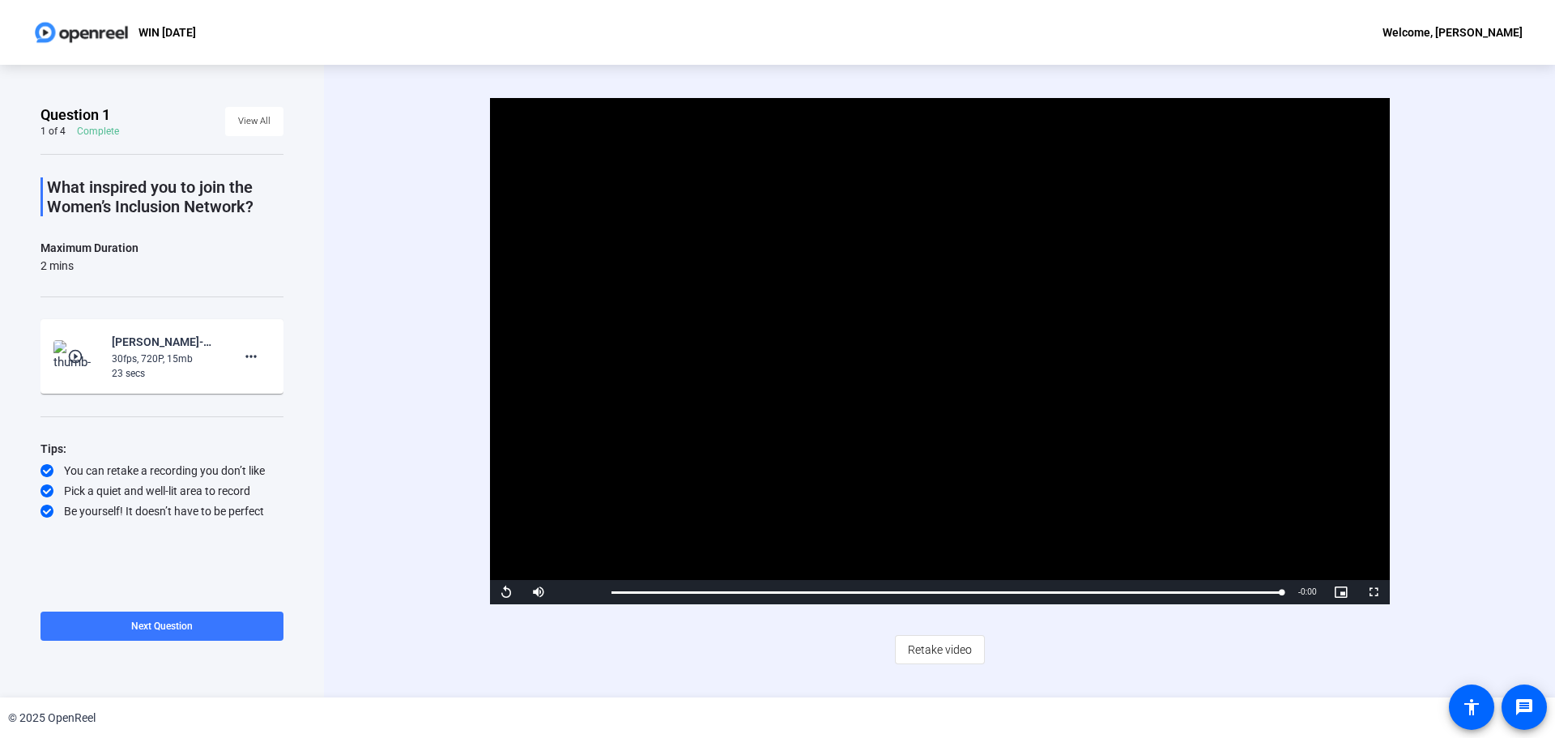
click at [105, 36] on img at bounding box center [81, 32] width 98 height 32
click at [172, 33] on p "WIN [DATE]" at bounding box center [166, 32] width 57 height 19
click at [1400, 28] on div "Welcome, [PERSON_NAME]" at bounding box center [1452, 32] width 140 height 19
click at [1313, 59] on div at bounding box center [777, 369] width 1555 height 738
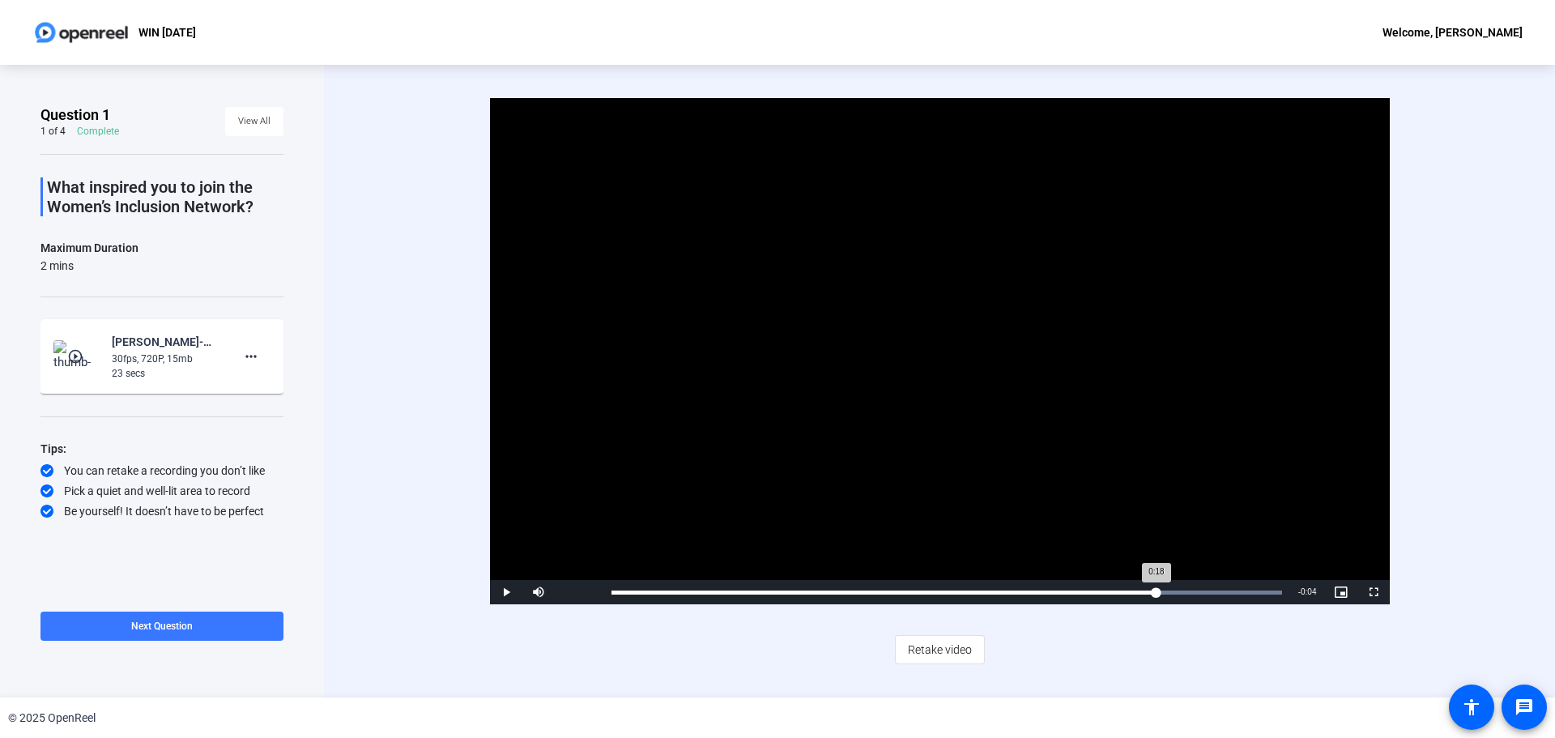
drag, startPoint x: 1281, startPoint y: 594, endPoint x: 1155, endPoint y: 581, distance: 126.3
click at [1155, 581] on div "Loaded : 100.00% 0:18 0:18" at bounding box center [946, 592] width 687 height 24
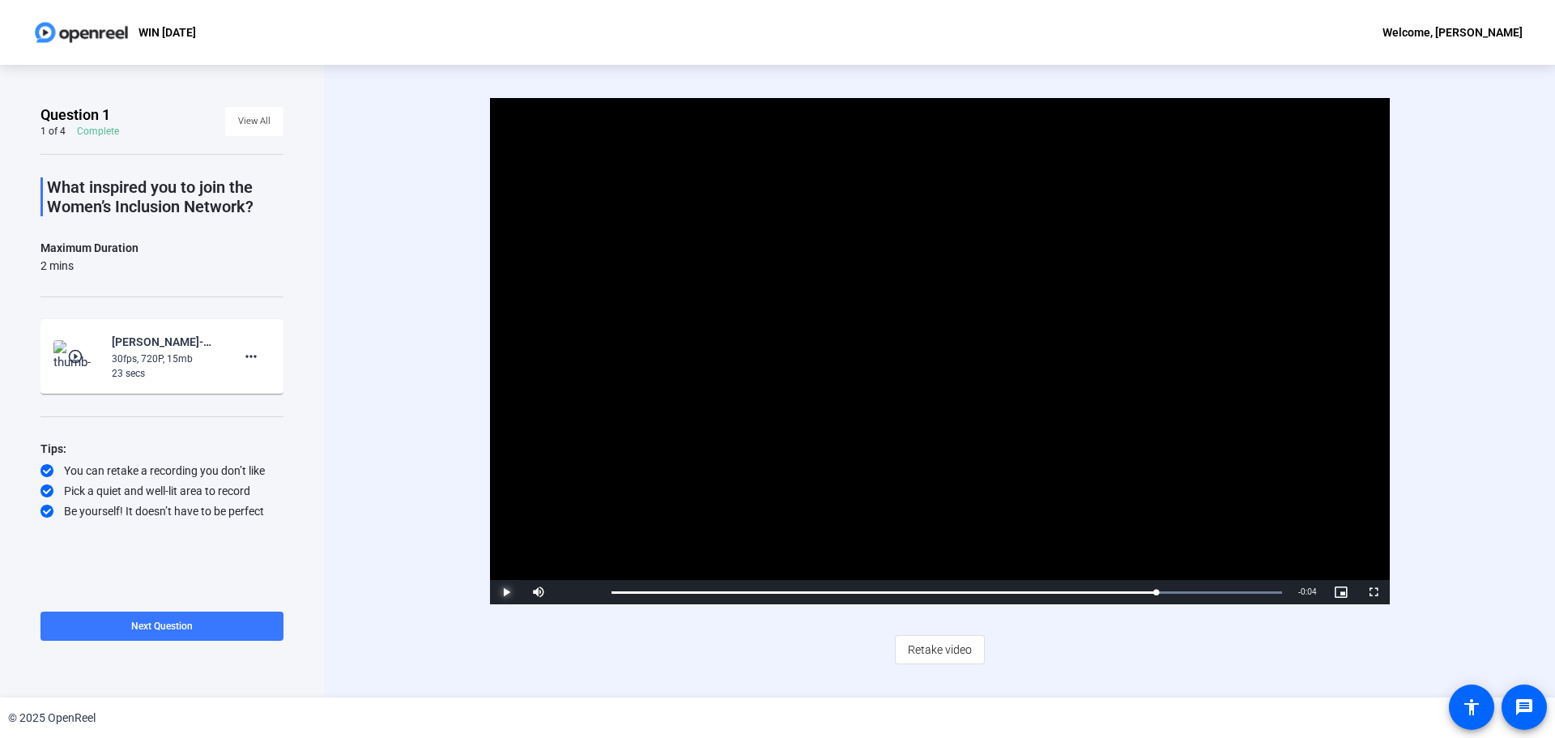
click at [503, 592] on span "Video Player" at bounding box center [506, 592] width 32 height 0
click at [515, 592] on span "Video Player" at bounding box center [506, 592] width 32 height 0
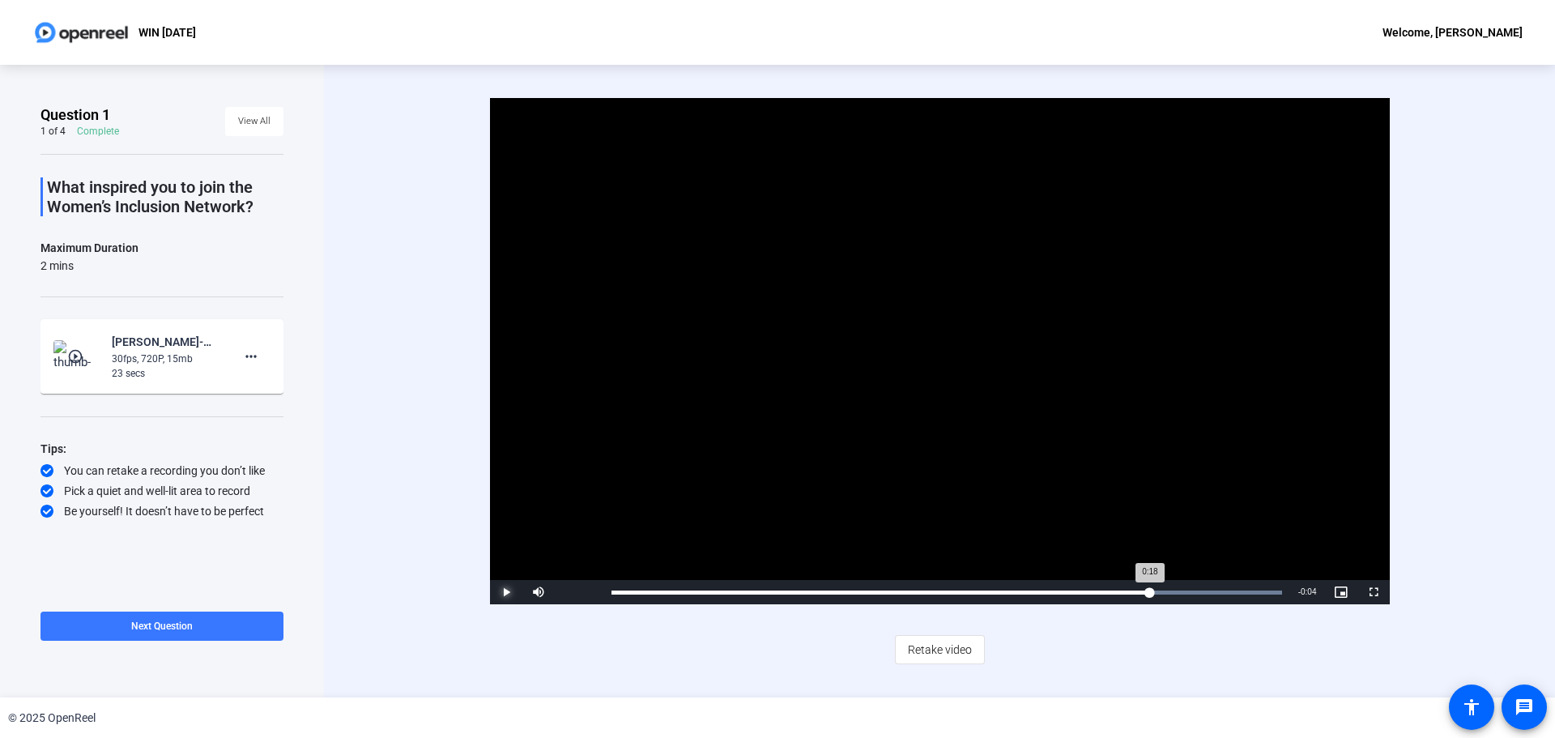
drag, startPoint x: 1206, startPoint y: 591, endPoint x: 1148, endPoint y: 592, distance: 58.3
click at [1148, 592] on div "0:18" at bounding box center [880, 592] width 538 height 4
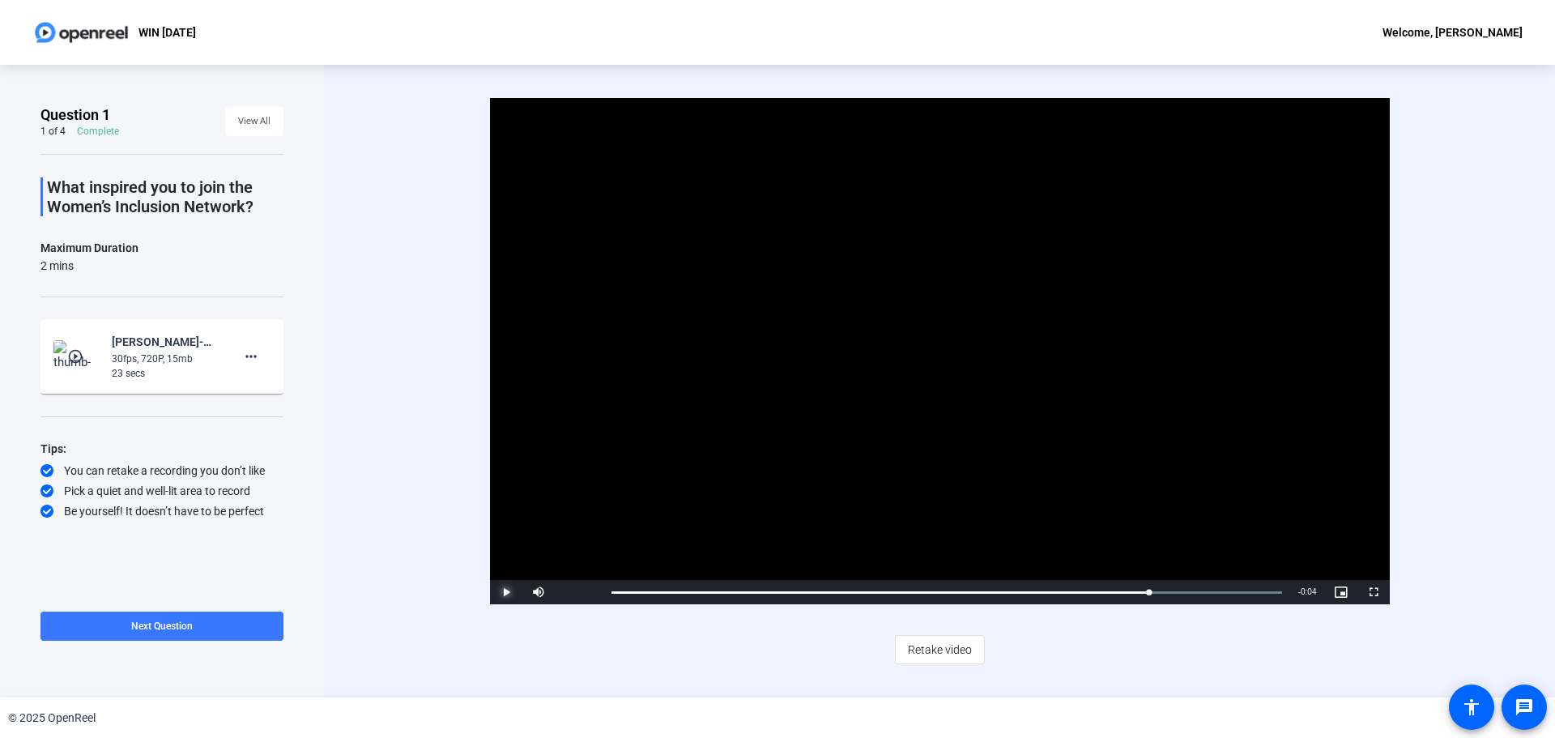
click at [504, 592] on span "Video Player" at bounding box center [506, 592] width 32 height 0
drag, startPoint x: 494, startPoint y: 625, endPoint x: 423, endPoint y: 633, distance: 71.7
click at [441, 636] on div "Video Player is loading. Play Video Play Mute 0% Current Time 0:19 / Duration 0…" at bounding box center [939, 380] width 1046 height 565
click at [255, 366] on span at bounding box center [251, 356] width 39 height 39
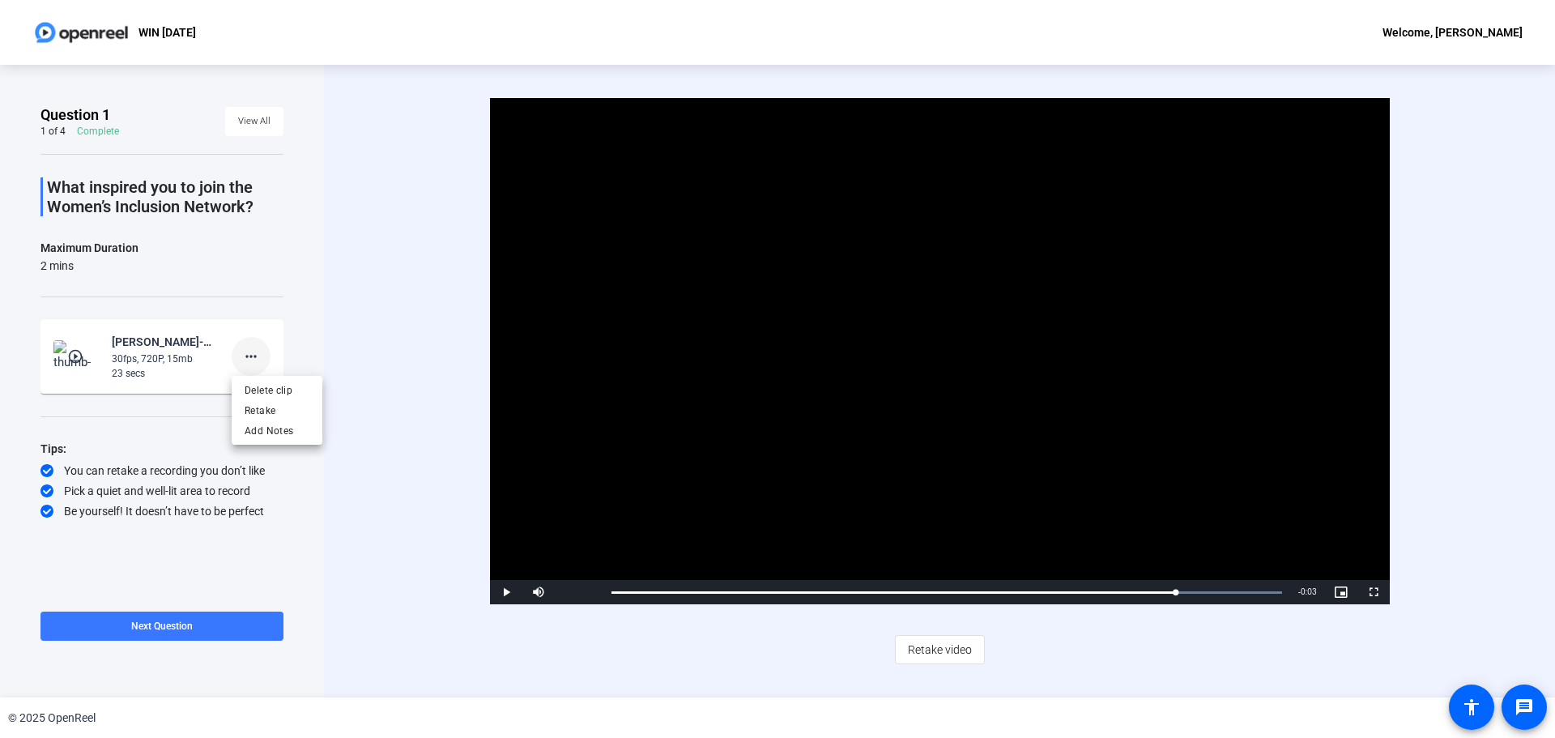
click at [255, 366] on div at bounding box center [777, 369] width 1555 height 738
click at [74, 36] on img at bounding box center [81, 32] width 98 height 32
click at [181, 27] on p "WIN [DATE]" at bounding box center [166, 32] width 57 height 19
click at [364, 393] on div "Video Player is loading. Play Video Play Mute 0% Current Time 0:19 / Duration 0…" at bounding box center [939, 381] width 1231 height 632
click at [623, 667] on div "Video Player is loading. Play Video Play Mute 0% Current Time 0:19 / Duration 0…" at bounding box center [939, 381] width 1231 height 632
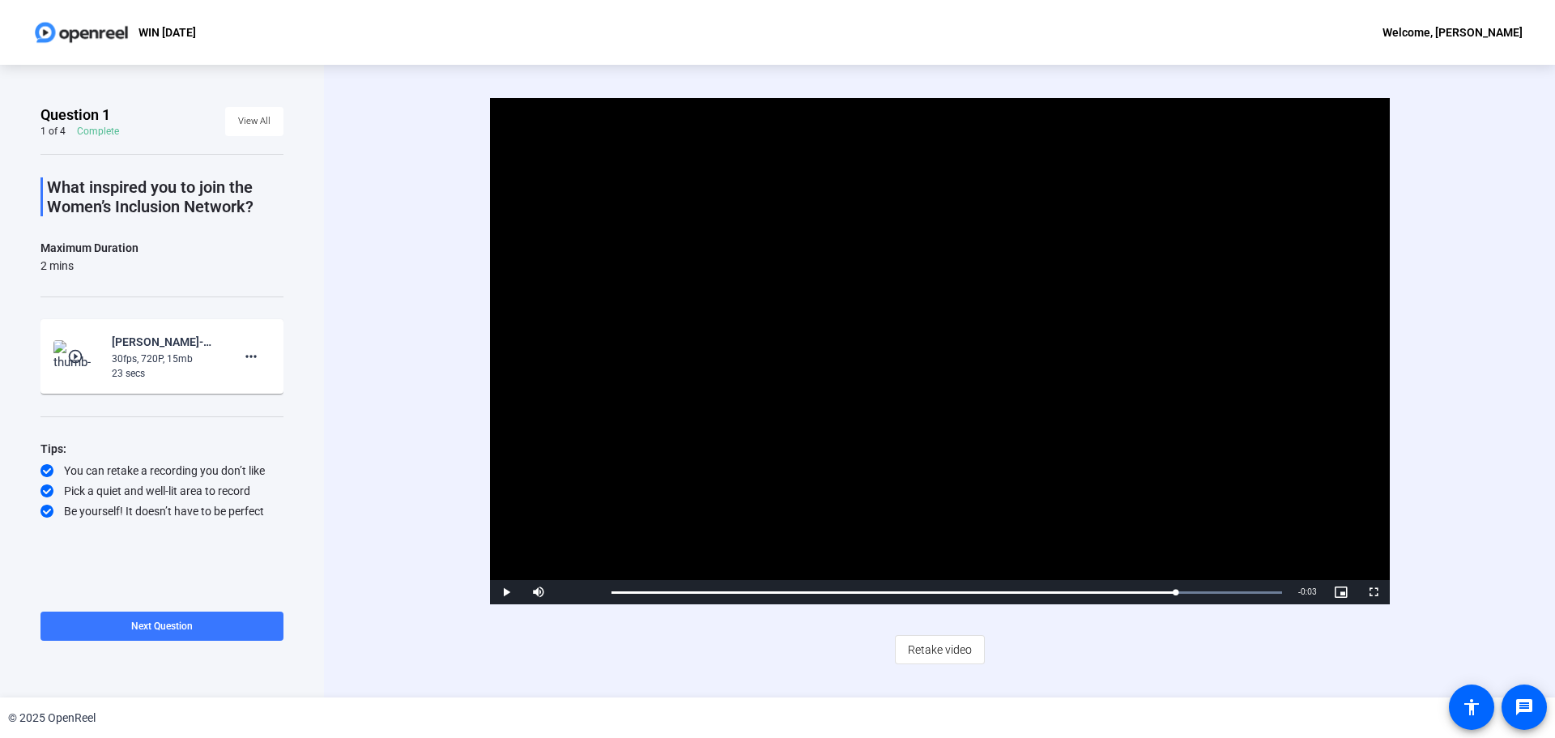
click at [222, 365] on div "play_circle_outline [PERSON_NAME]-WIN [DATE]-WIN September 2025-1759346275963-w…" at bounding box center [161, 356] width 217 height 49
click at [245, 362] on mat-icon "more_horiz" at bounding box center [250, 356] width 19 height 19
click at [270, 438] on span "Add Notes" at bounding box center [277, 430] width 65 height 19
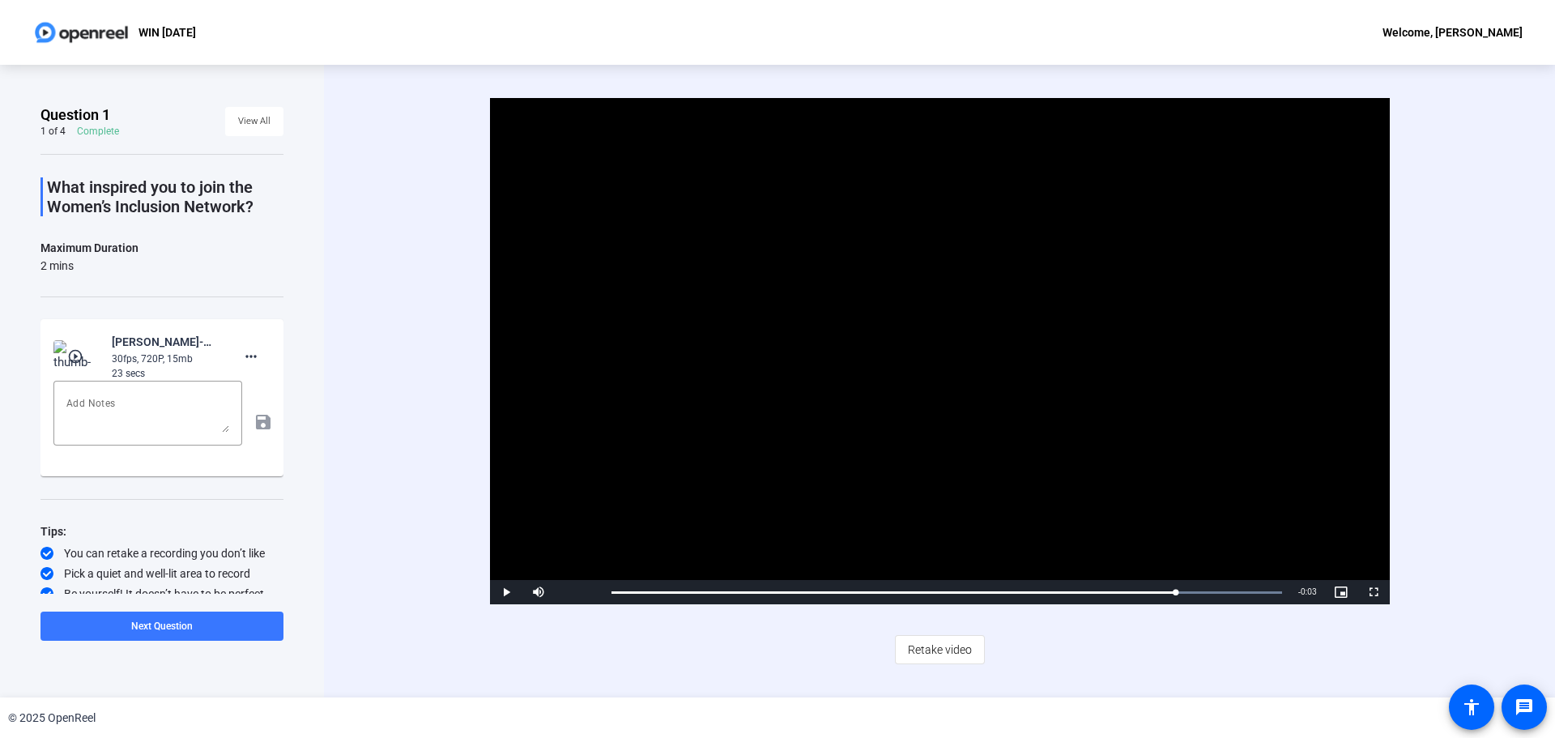
click at [258, 425] on div "save" at bounding box center [161, 422] width 217 height 83
click at [220, 407] on textarea at bounding box center [147, 413] width 163 height 39
click at [241, 364] on mat-icon "more_horiz" at bounding box center [250, 356] width 19 height 19
click at [181, 404] on div at bounding box center [777, 369] width 1555 height 738
click at [241, 365] on mat-icon "more_horiz" at bounding box center [250, 356] width 19 height 19
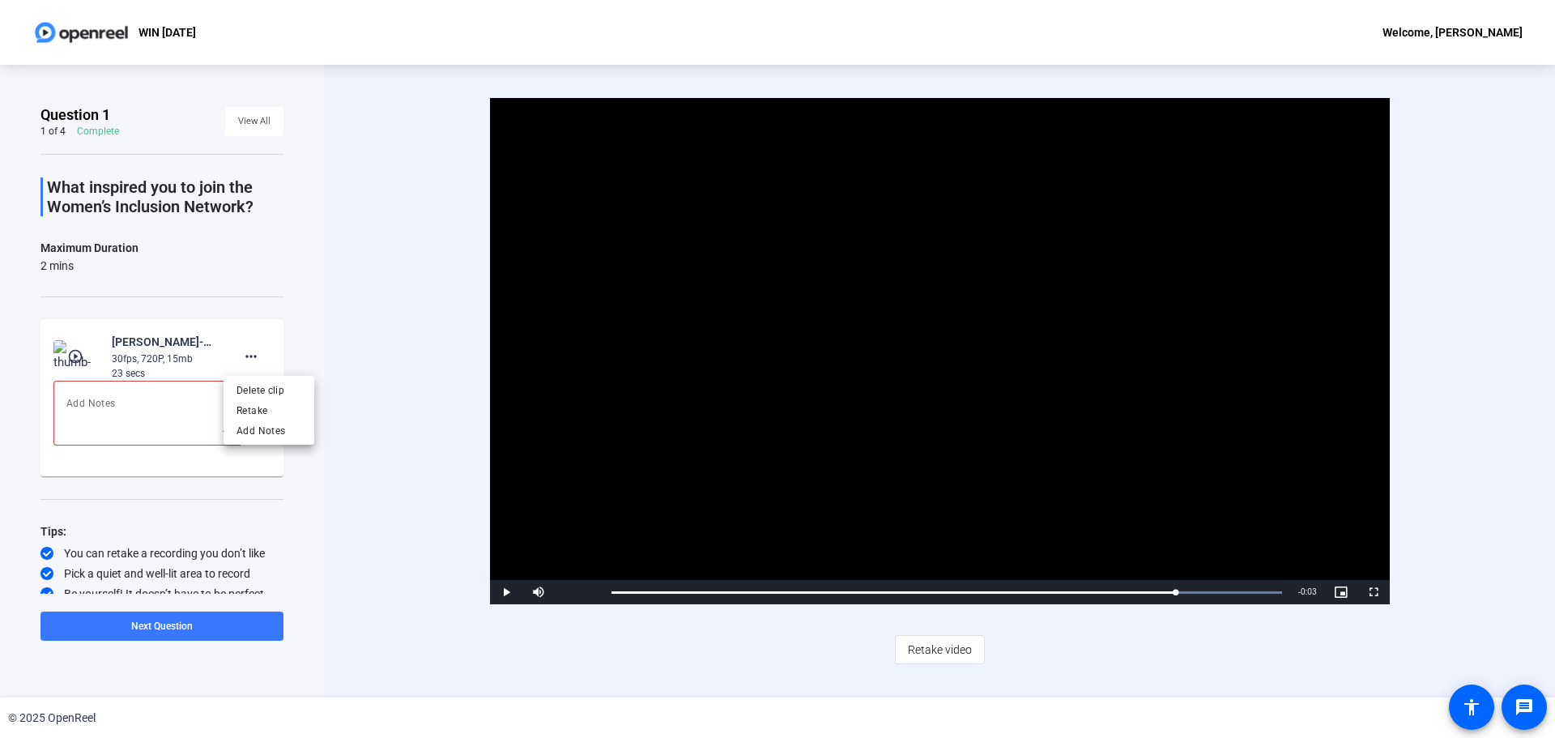
click at [189, 413] on div at bounding box center [777, 369] width 1555 height 738
click at [189, 413] on textarea at bounding box center [147, 413] width 163 height 39
click at [241, 360] on mat-icon "more_horiz" at bounding box center [250, 356] width 19 height 19
click at [249, 425] on span "Add Notes" at bounding box center [268, 430] width 65 height 19
click at [186, 412] on textarea at bounding box center [147, 413] width 163 height 39
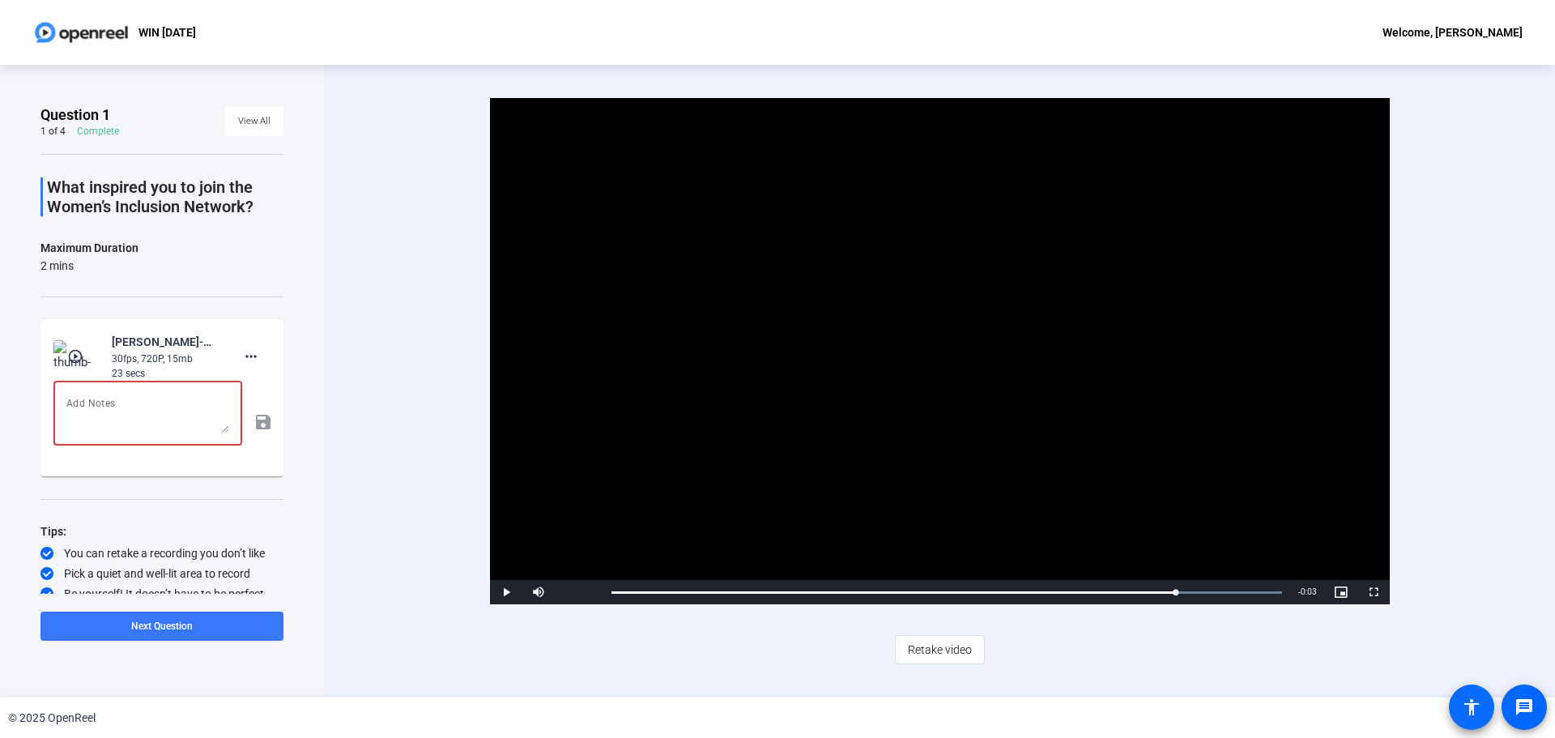
click at [1479, 717] on span at bounding box center [1471, 706] width 39 height 39
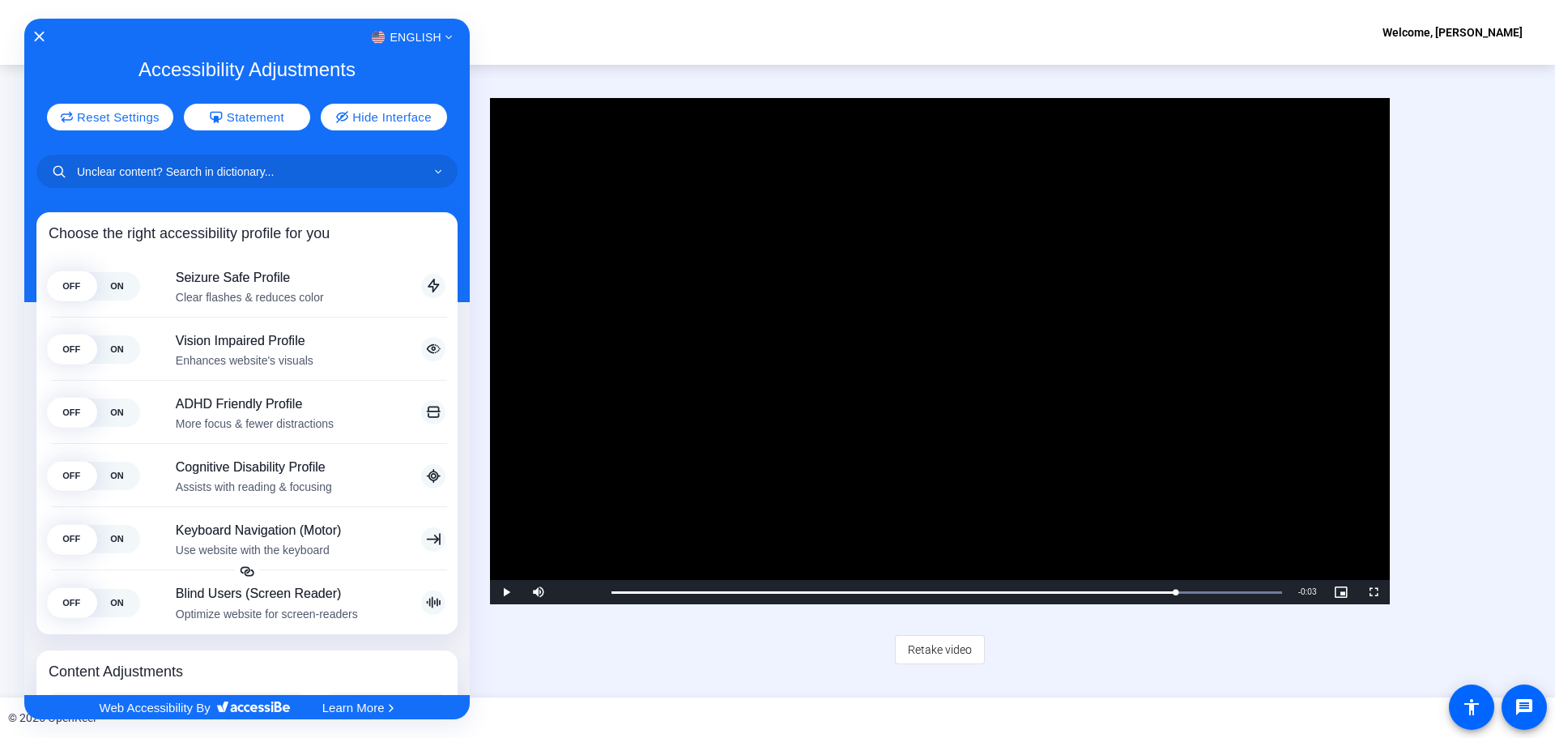
click at [39, 30] on div "English" at bounding box center [246, 37] width 445 height 21
click at [42, 32] on icon "Close Accessibility Interface" at bounding box center [38, 36] width 11 height 11
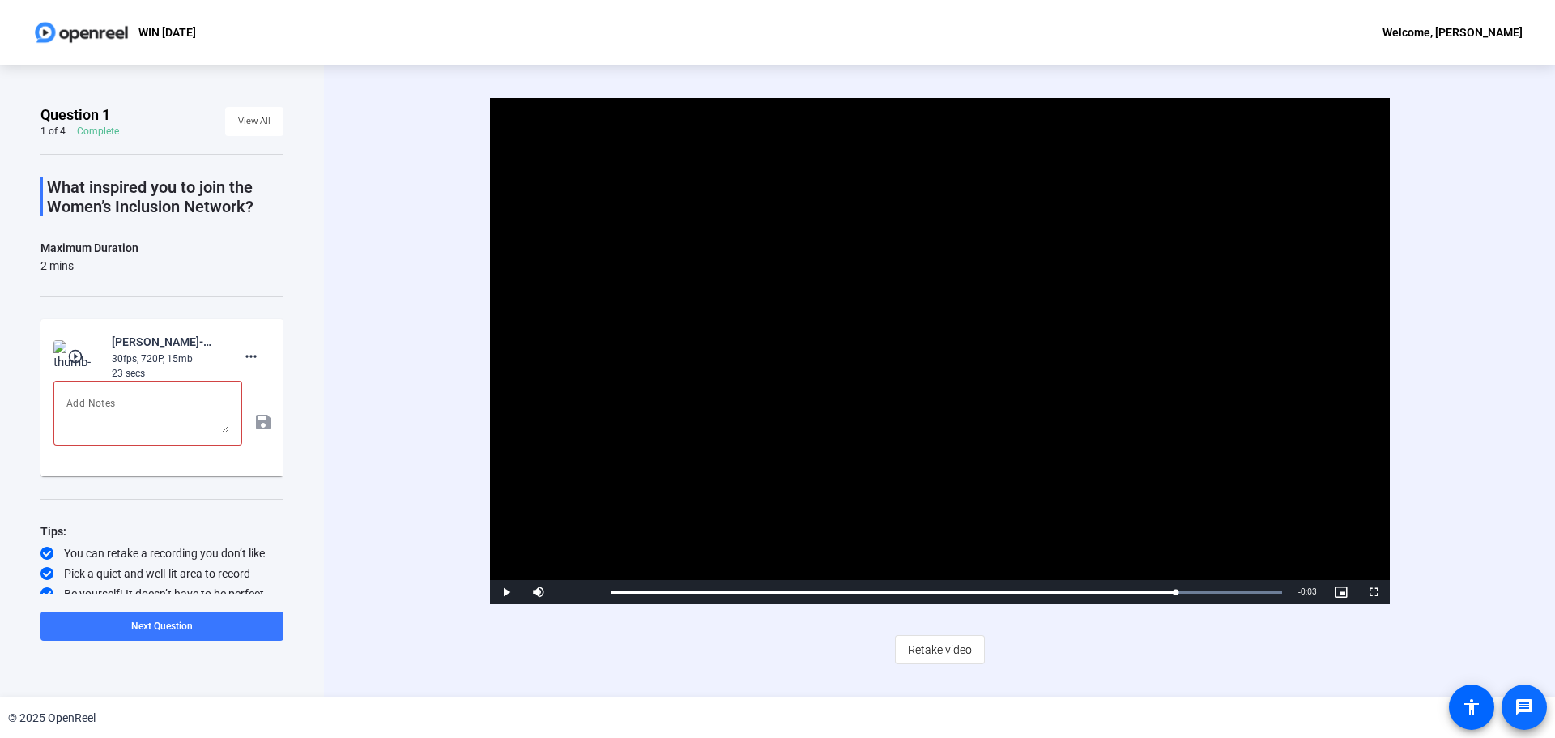
click at [1532, 692] on span at bounding box center [1523, 706] width 39 height 39
click at [240, 116] on span "View All" at bounding box center [254, 121] width 32 height 24
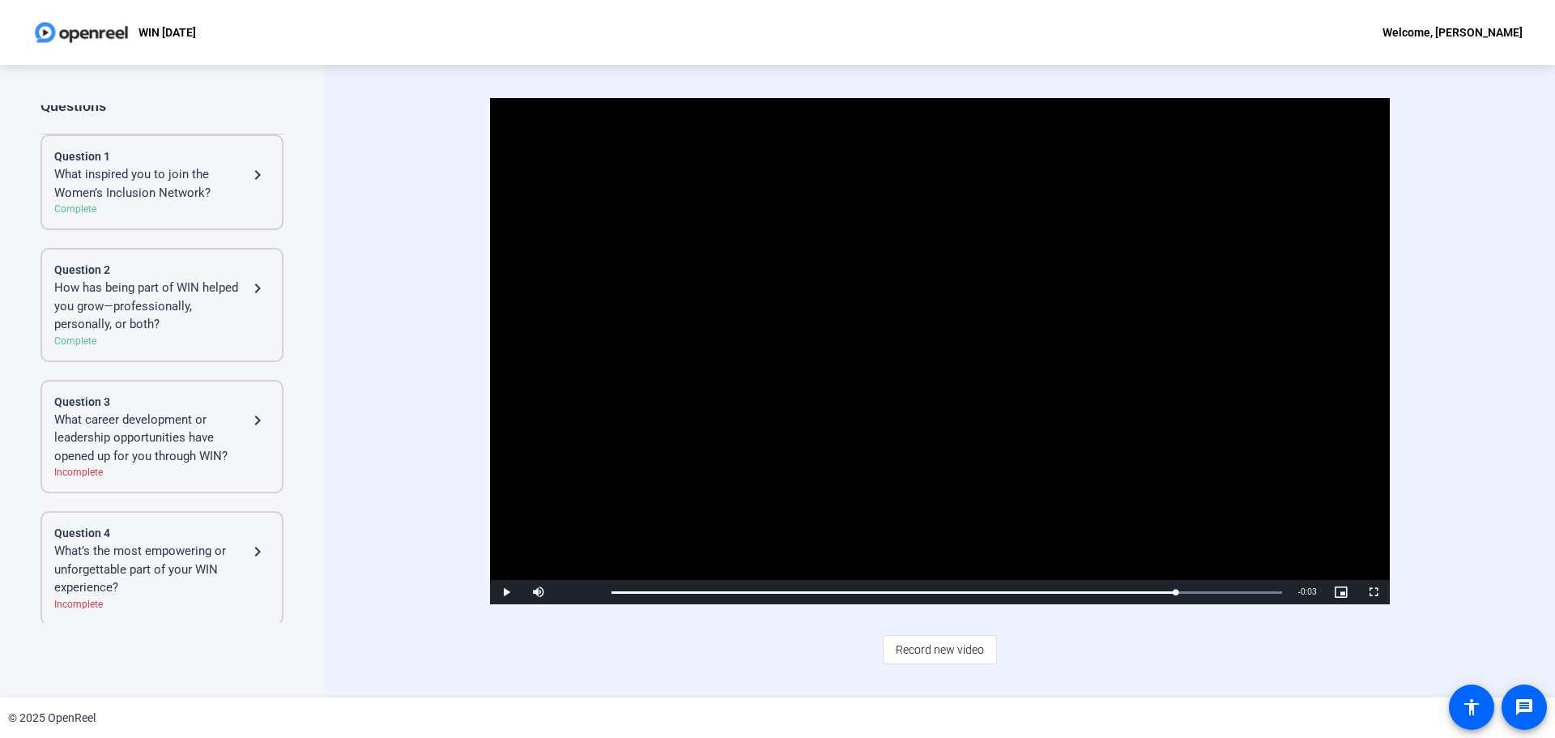
scroll to position [11, 0]
click at [218, 408] on div "What career development or leadership opportunities have opened up for you thro…" at bounding box center [151, 435] width 194 height 55
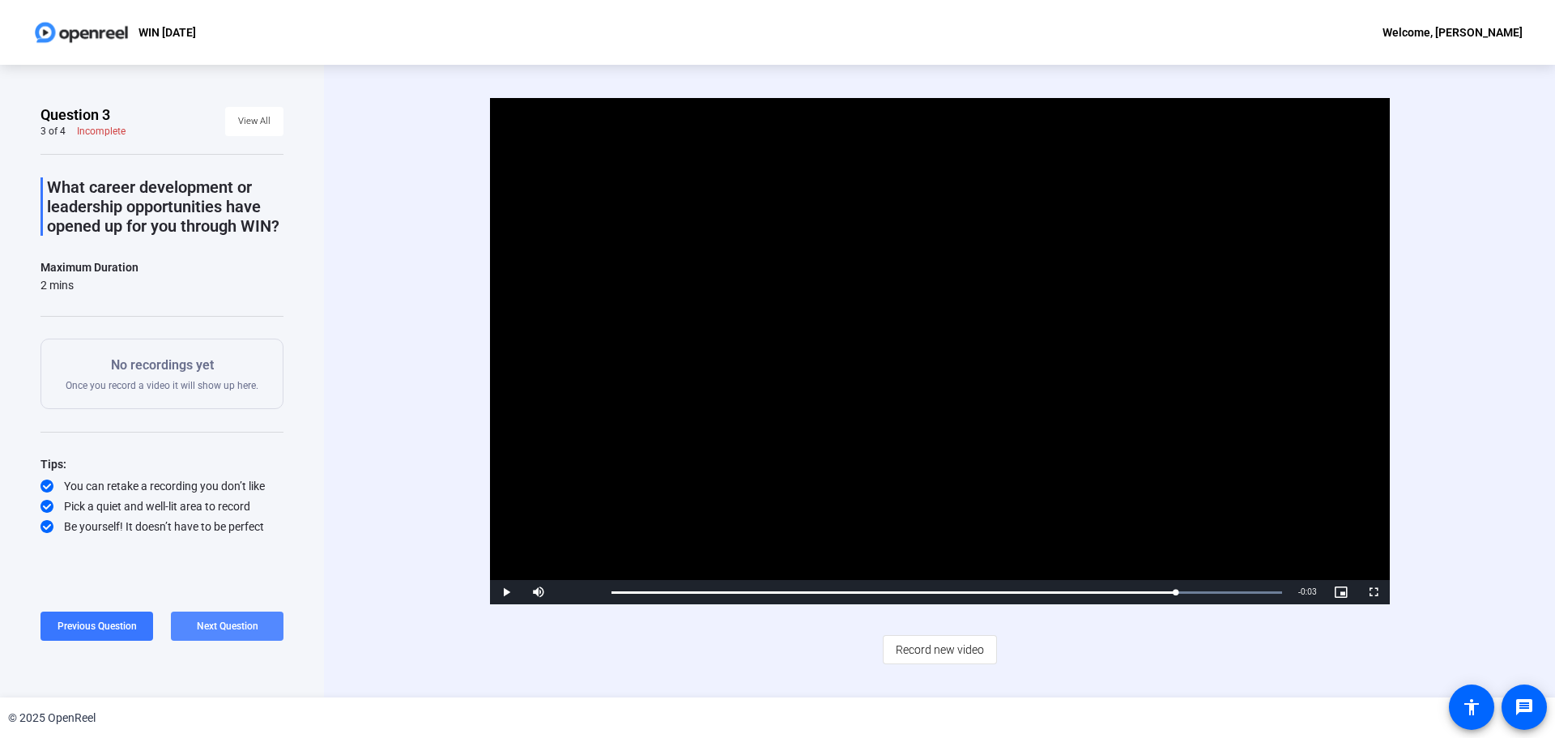
click at [234, 628] on span "Next Question" at bounding box center [228, 625] width 62 height 11
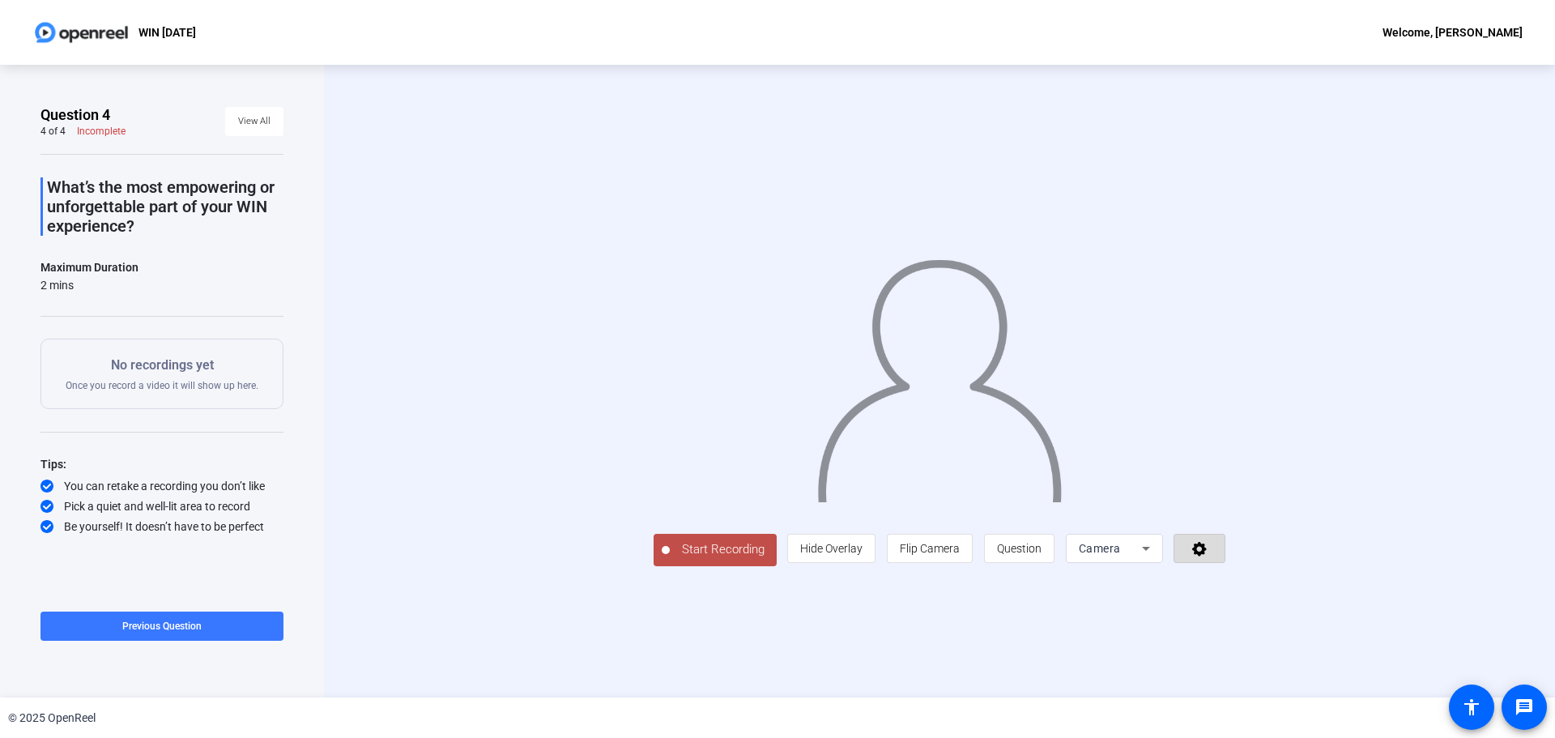
click at [1224, 568] on span at bounding box center [1199, 548] width 50 height 39
click at [1377, 638] on div at bounding box center [777, 369] width 1555 height 738
click at [274, 117] on span at bounding box center [254, 121] width 58 height 39
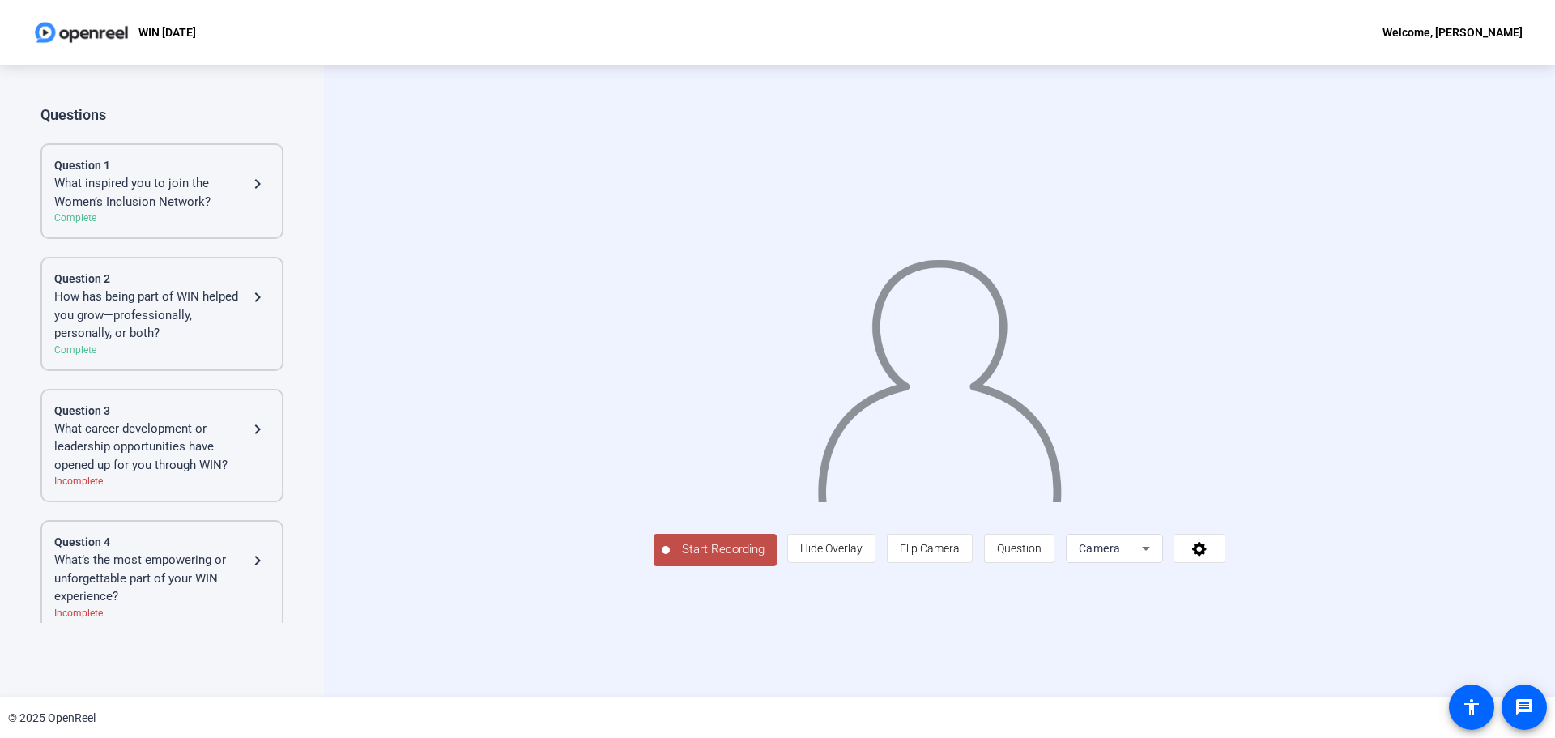
click at [249, 195] on div "What inspired you to join the Women’s Inclusion Network? navigate_next" at bounding box center [161, 192] width 215 height 36
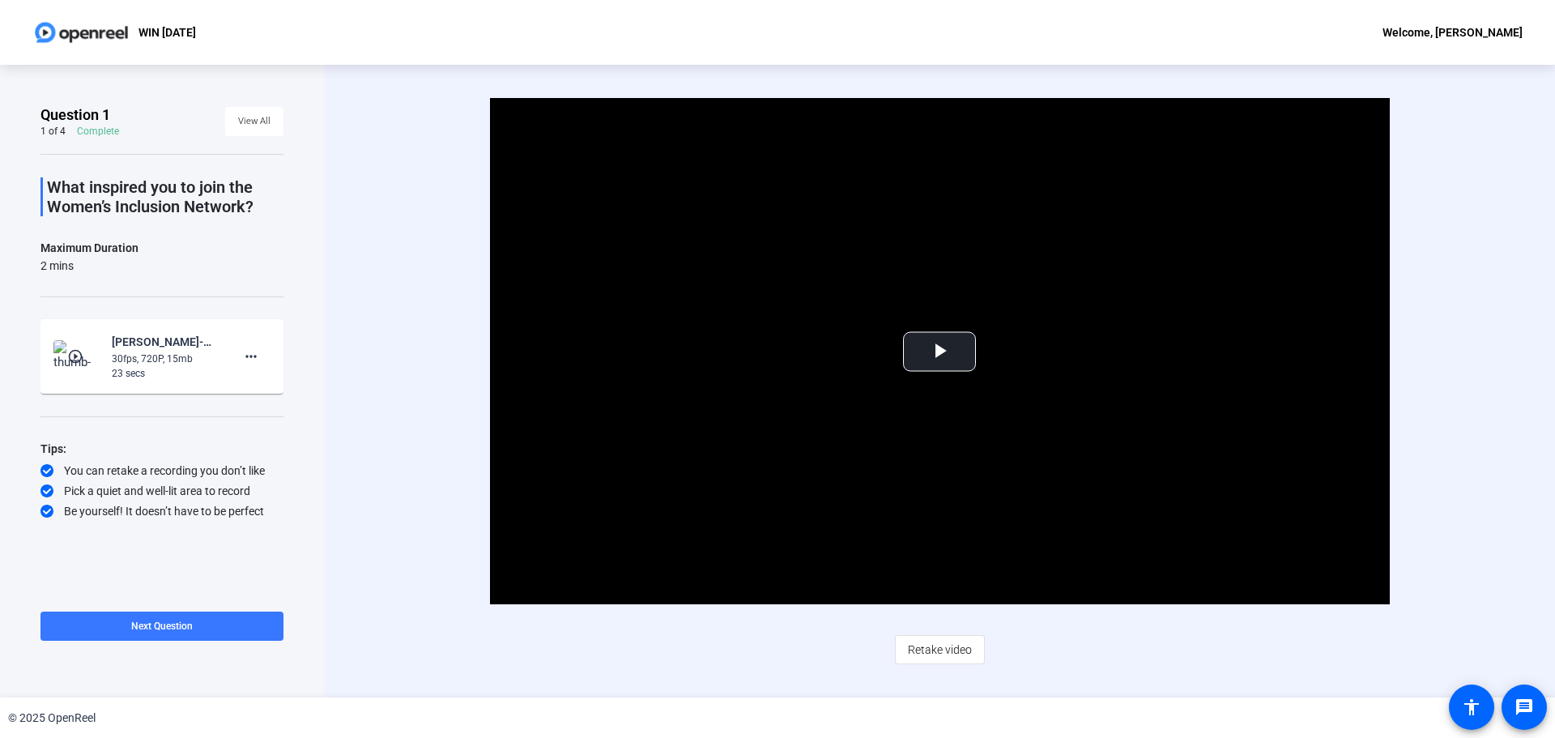
click at [462, 393] on div "Video Player is loading. Play Video Play Mute Current Time 0:00 / Duration 0:22…" at bounding box center [939, 351] width 1046 height 506
click at [418, 457] on div "Video Player is loading. Play Video Play Mute Current Time 0:00 / Duration 0:22…" at bounding box center [939, 351] width 1046 height 506
click at [417, 502] on div "Video Player is loading. Play Video Play Mute Current Time 0:00 / Duration 0:22…" at bounding box center [939, 351] width 1046 height 506
click at [275, 117] on span at bounding box center [254, 121] width 58 height 39
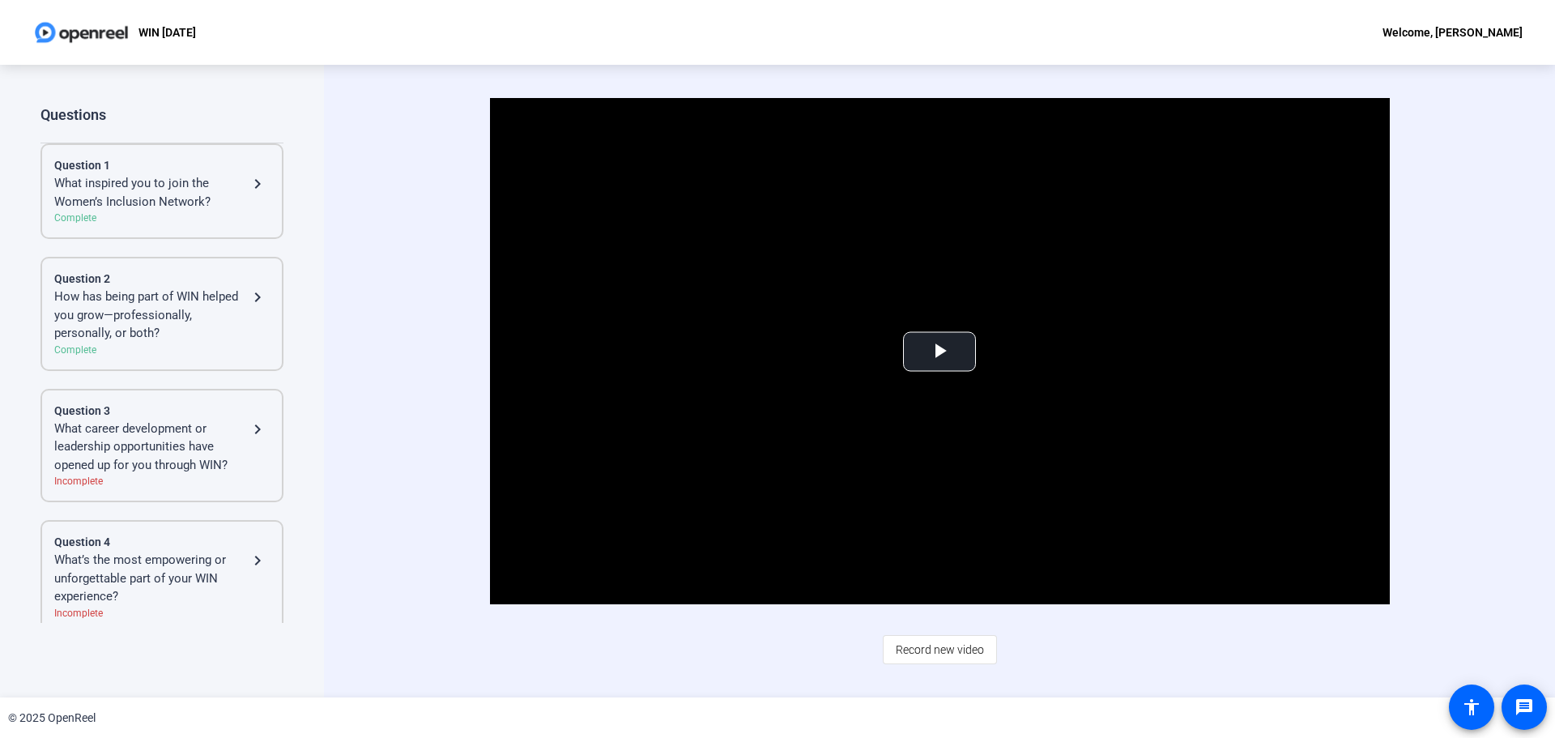
click at [258, 179] on mat-icon "navigate_next" at bounding box center [257, 183] width 19 height 19
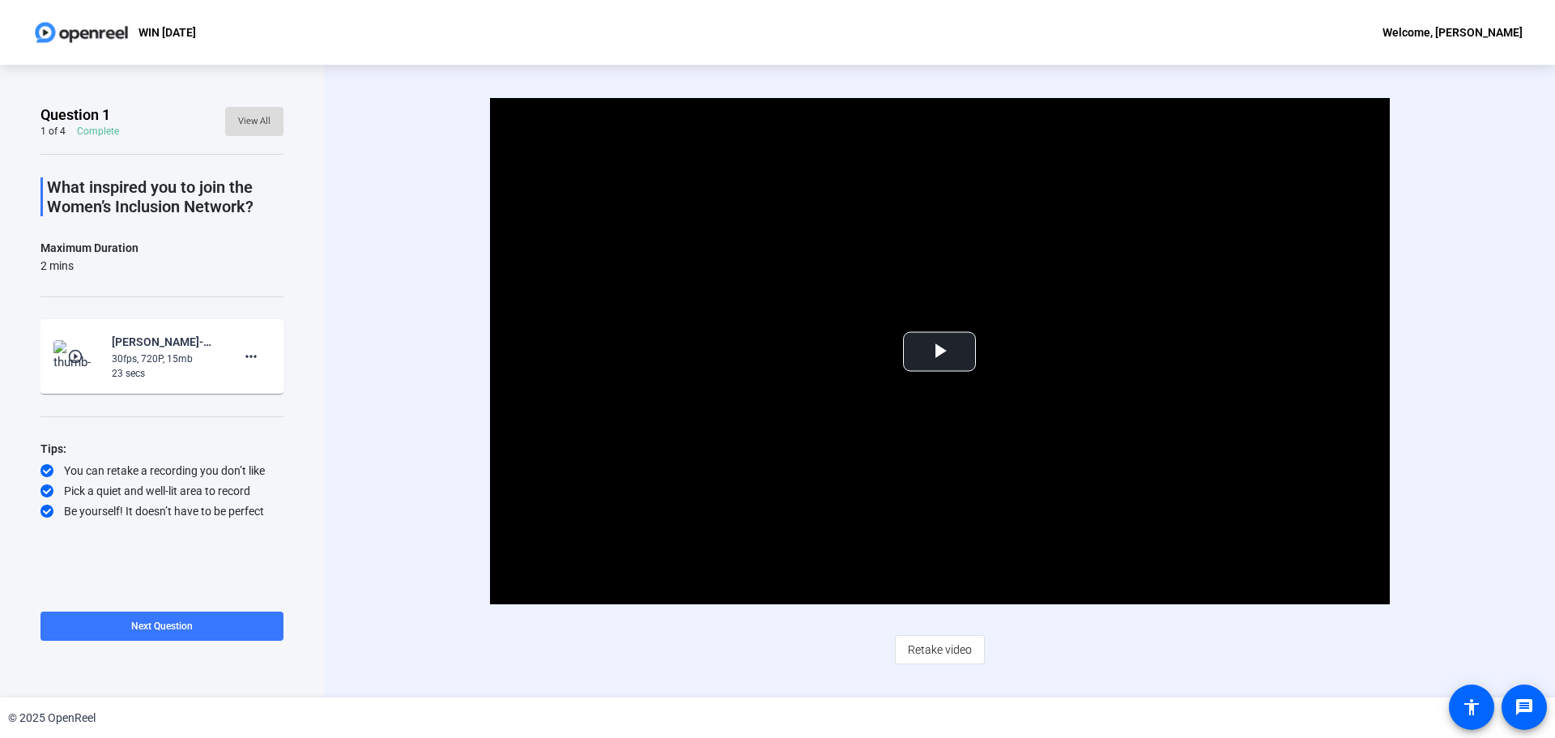
click at [245, 130] on span "View All" at bounding box center [254, 121] width 32 height 24
